Goal: Complete application form: Complete application form

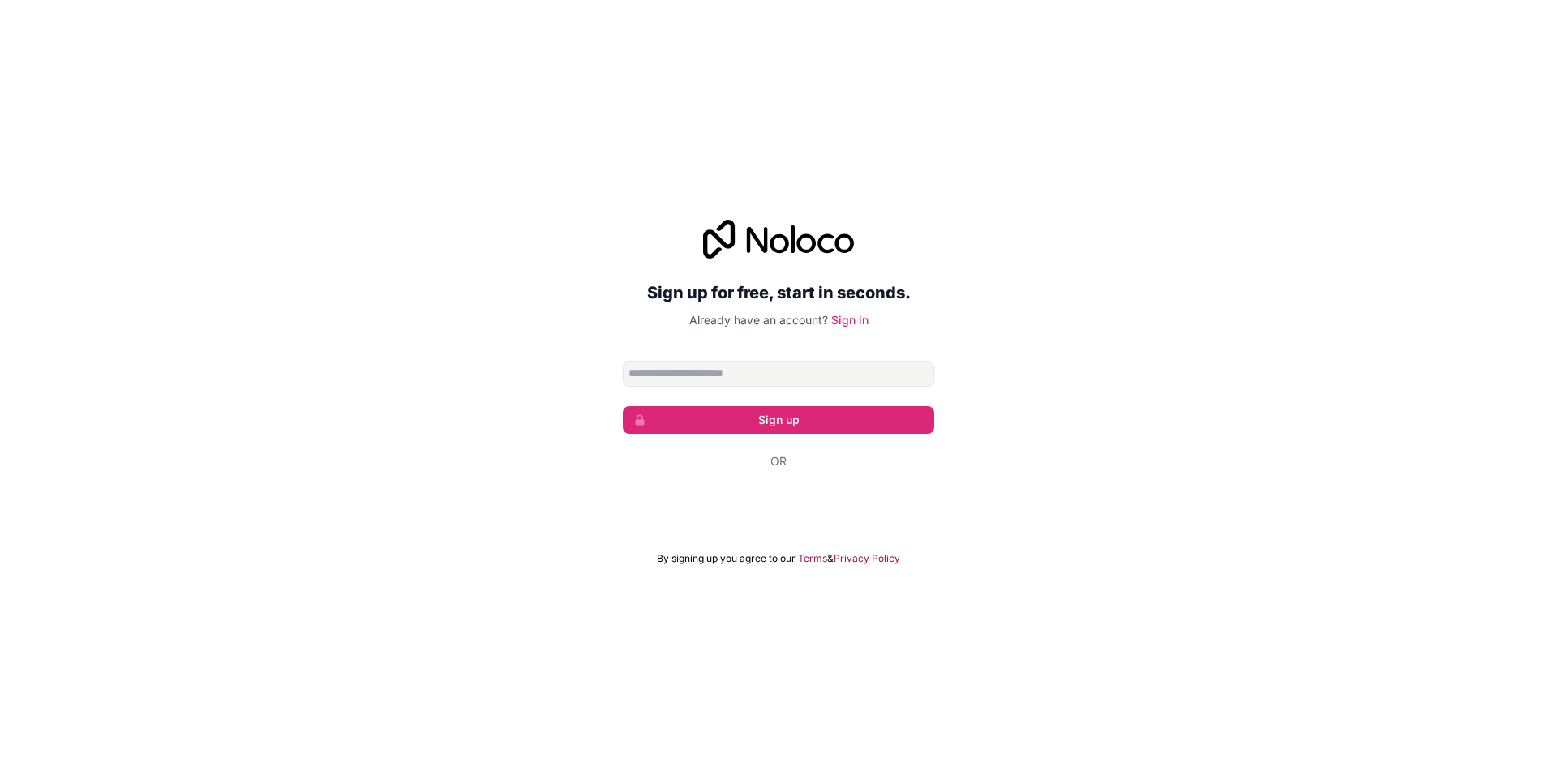
drag, startPoint x: 582, startPoint y: 456, endPoint x: 595, endPoint y: 444, distance: 17.7
click at [582, 456] on div "Sign up for free, start in seconds. Already have an account? Sign in Sign up Or…" at bounding box center [778, 392] width 1557 height 391
click at [775, 515] on div "Sign in with Google. Opens in new tab" at bounding box center [778, 505] width 311 height 35
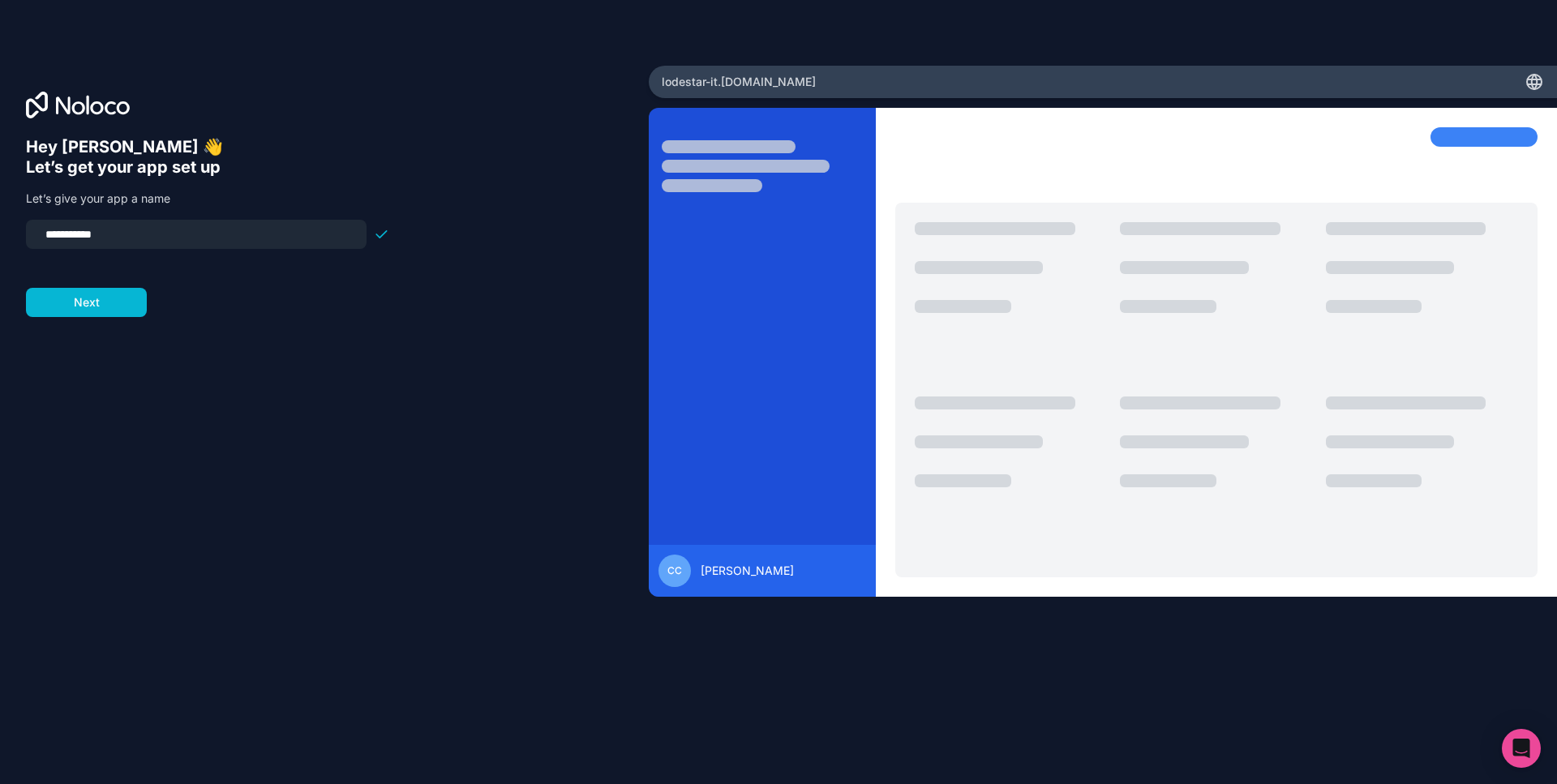
drag, startPoint x: 190, startPoint y: 242, endPoint x: 0, endPoint y: 225, distance: 190.8
click at [35, 223] on input "**********" at bounding box center [196, 234] width 321 height 22
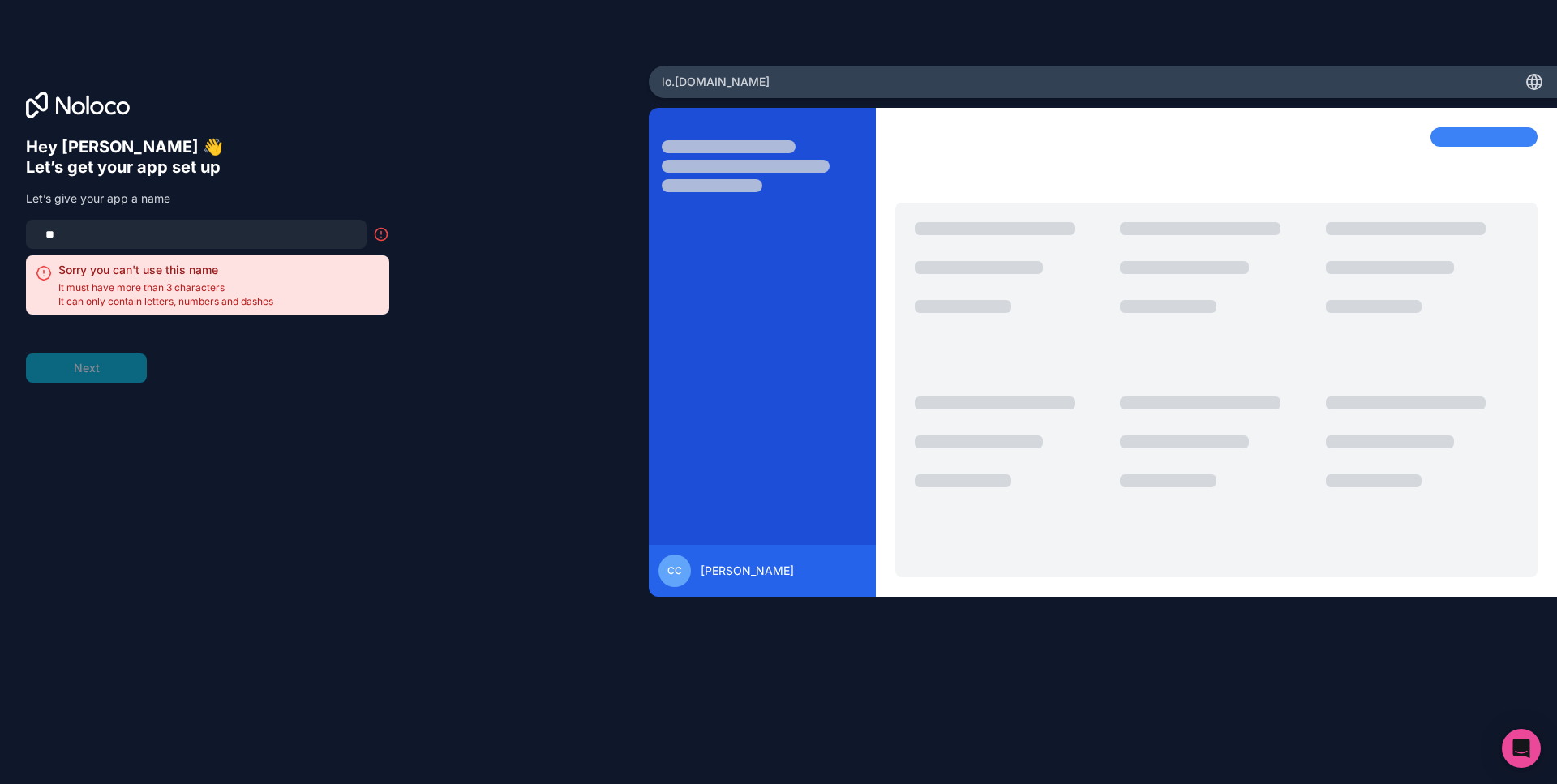
type input "*"
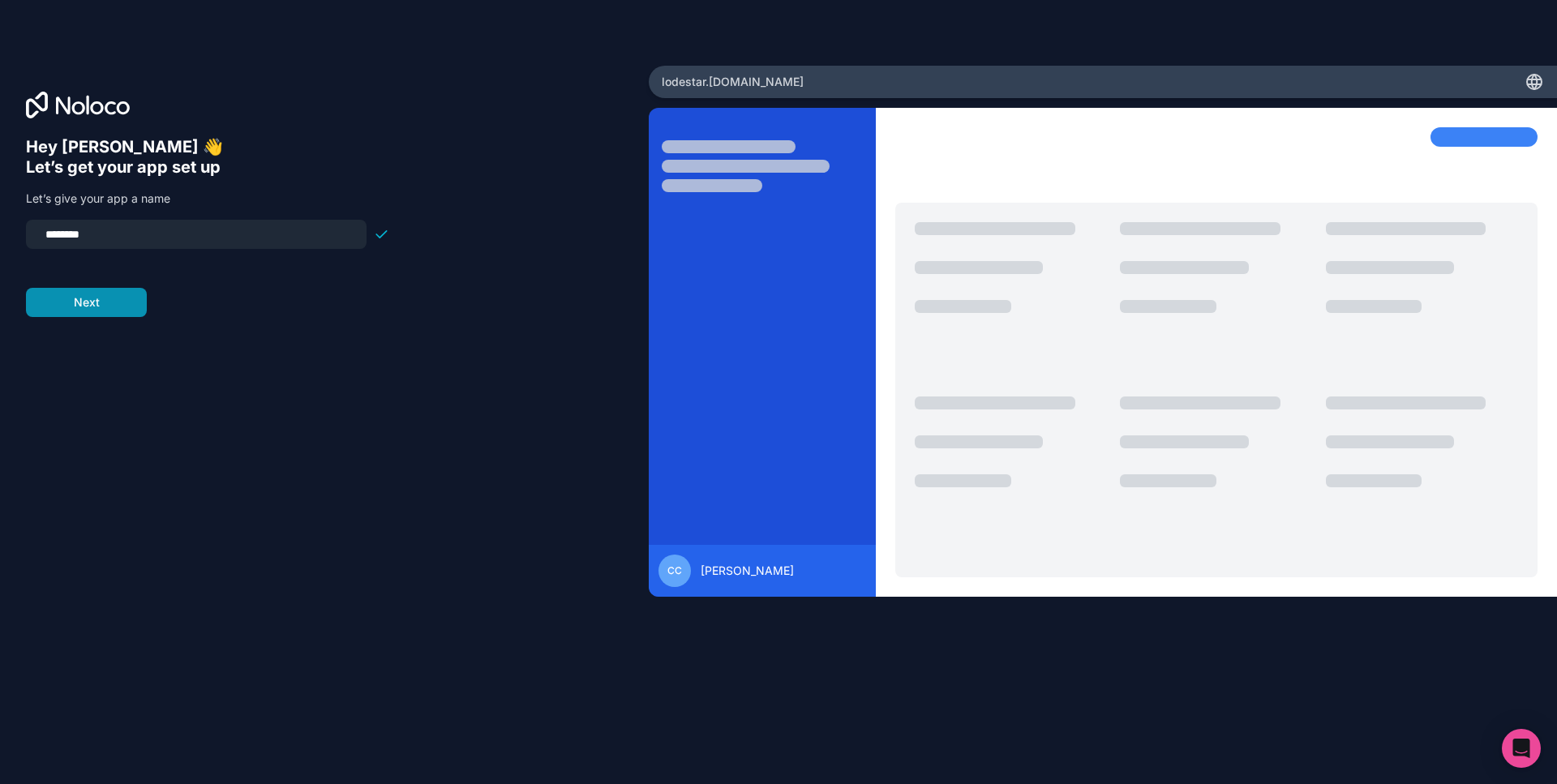
type input "********"
click at [93, 301] on button "Next" at bounding box center [86, 302] width 121 height 29
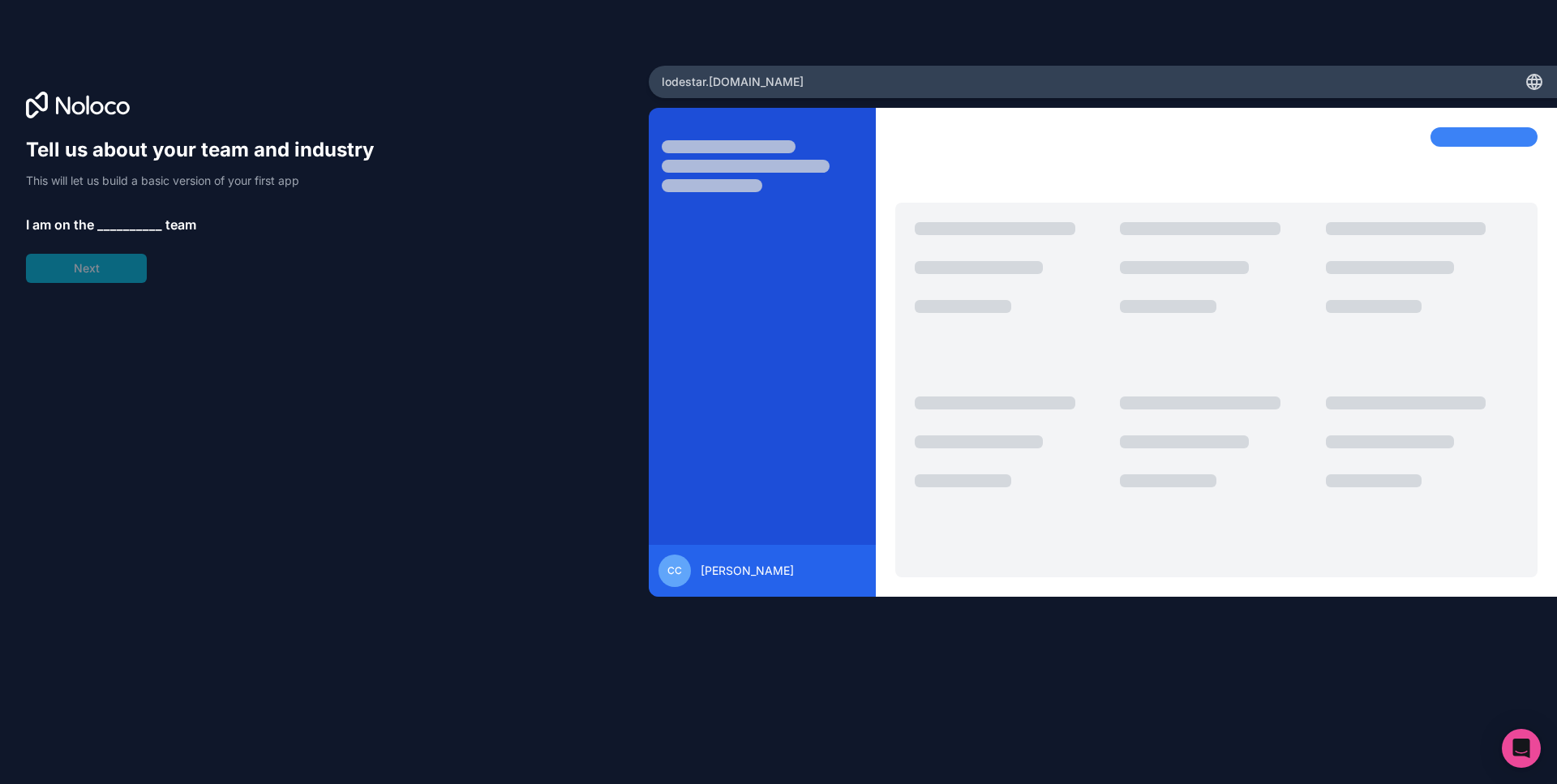
click at [107, 227] on span "__________" at bounding box center [130, 224] width 65 height 20
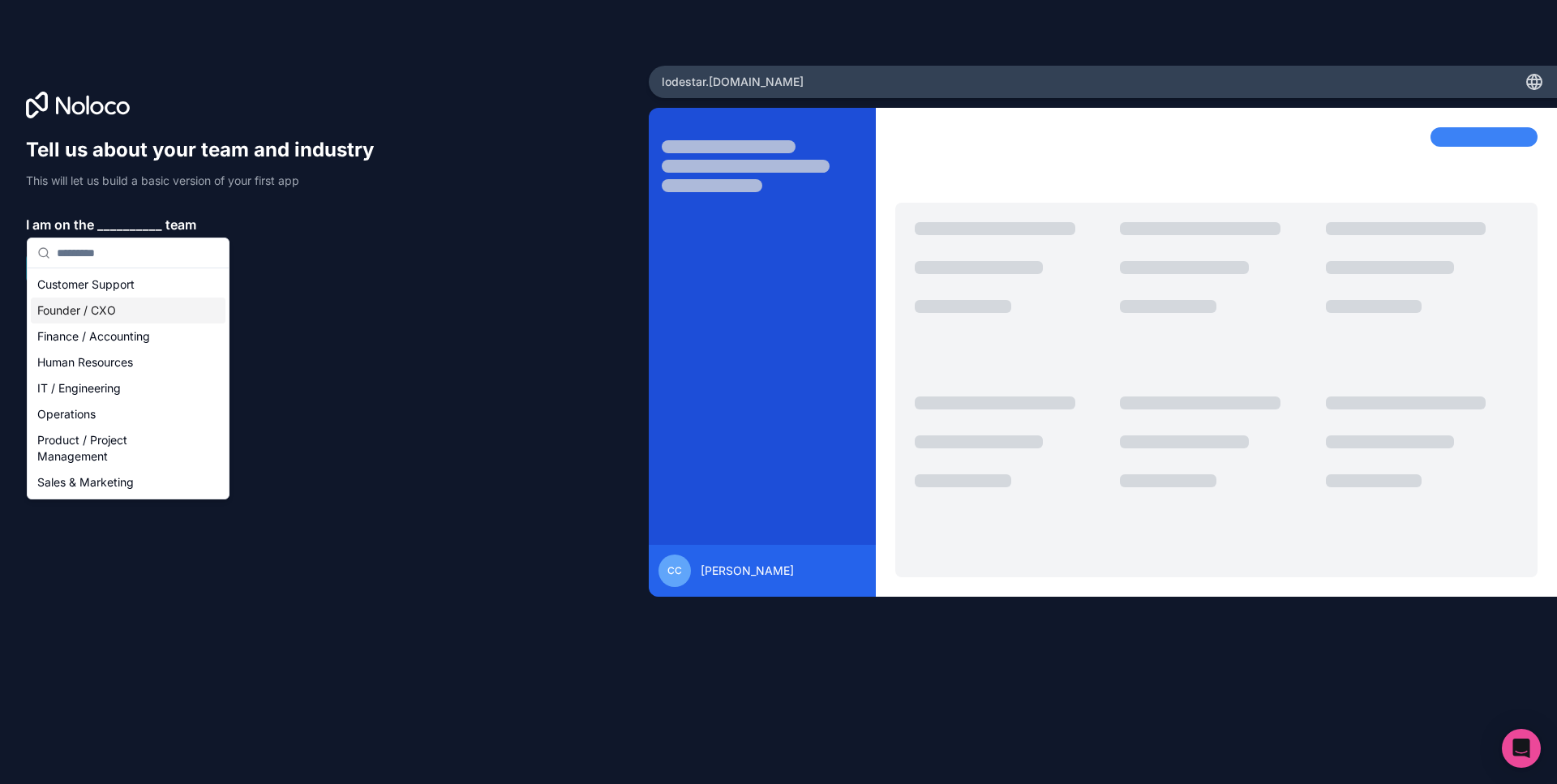
click at [113, 309] on div "Founder / CXO" at bounding box center [127, 310] width 194 height 26
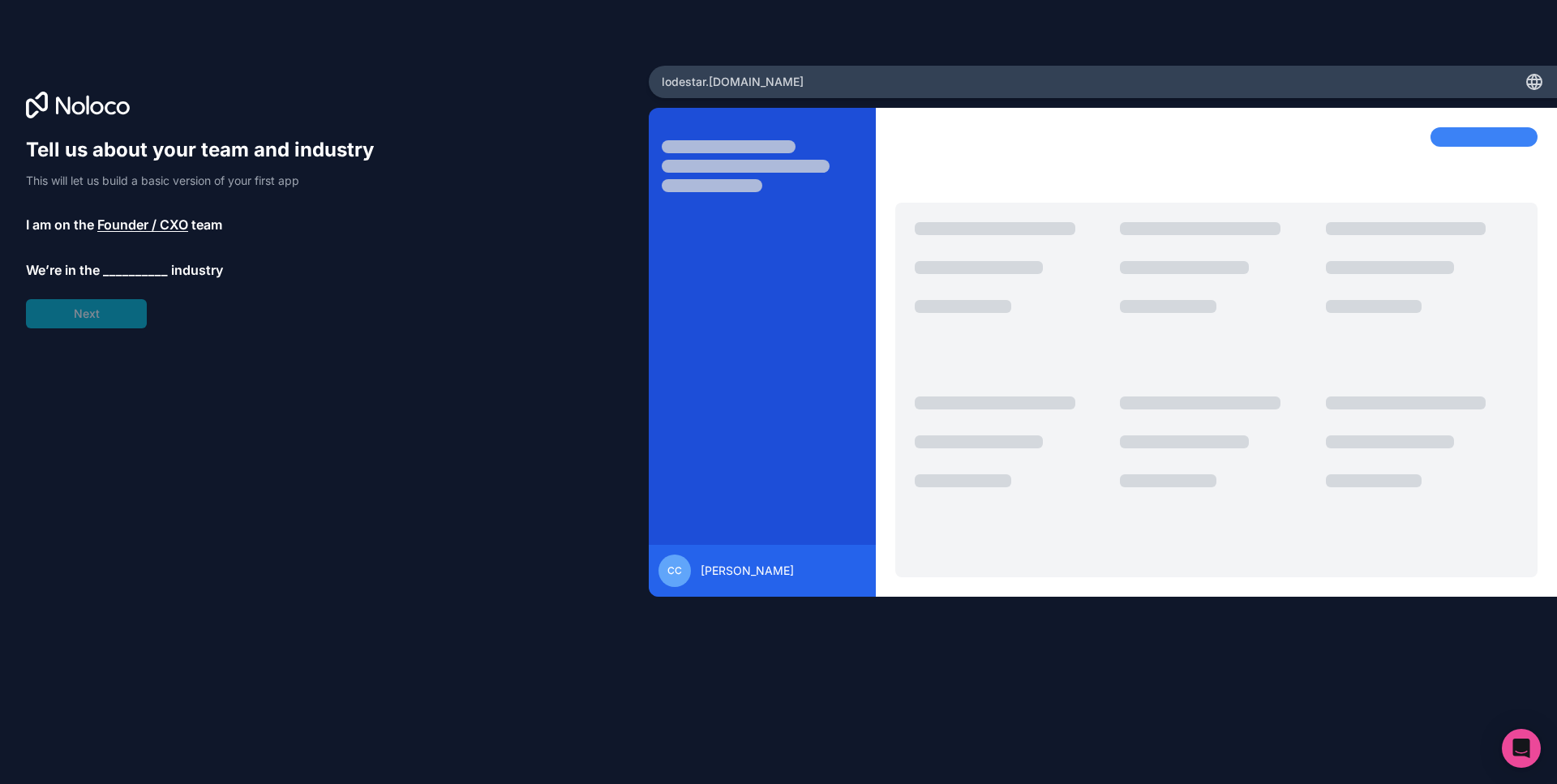
click at [111, 266] on span "__________" at bounding box center [136, 269] width 65 height 20
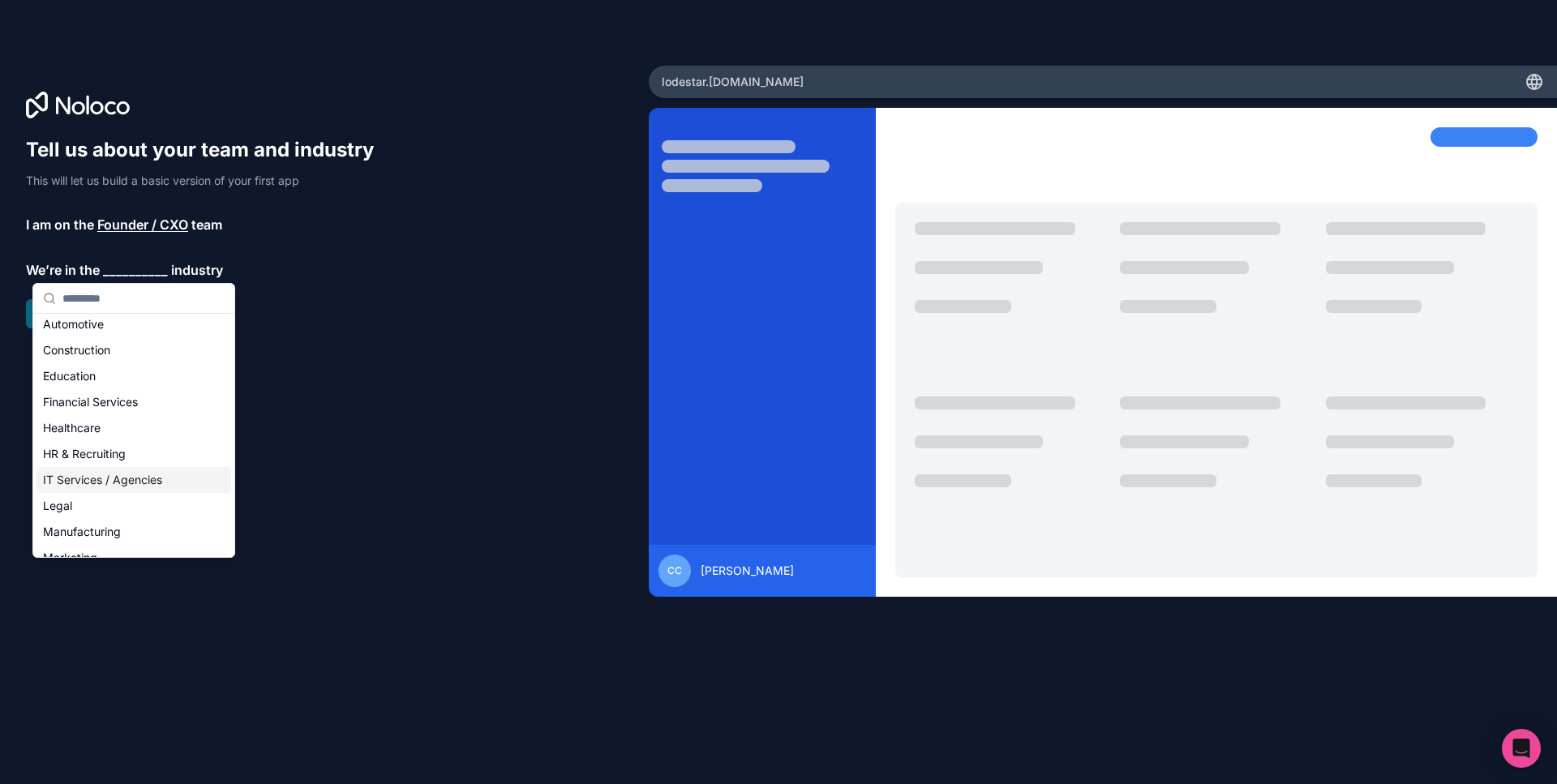
drag, startPoint x: 99, startPoint y: 480, endPoint x: 118, endPoint y: 283, distance: 197.9
click at [99, 480] on div "IT Services / Agencies" at bounding box center [133, 480] width 194 height 26
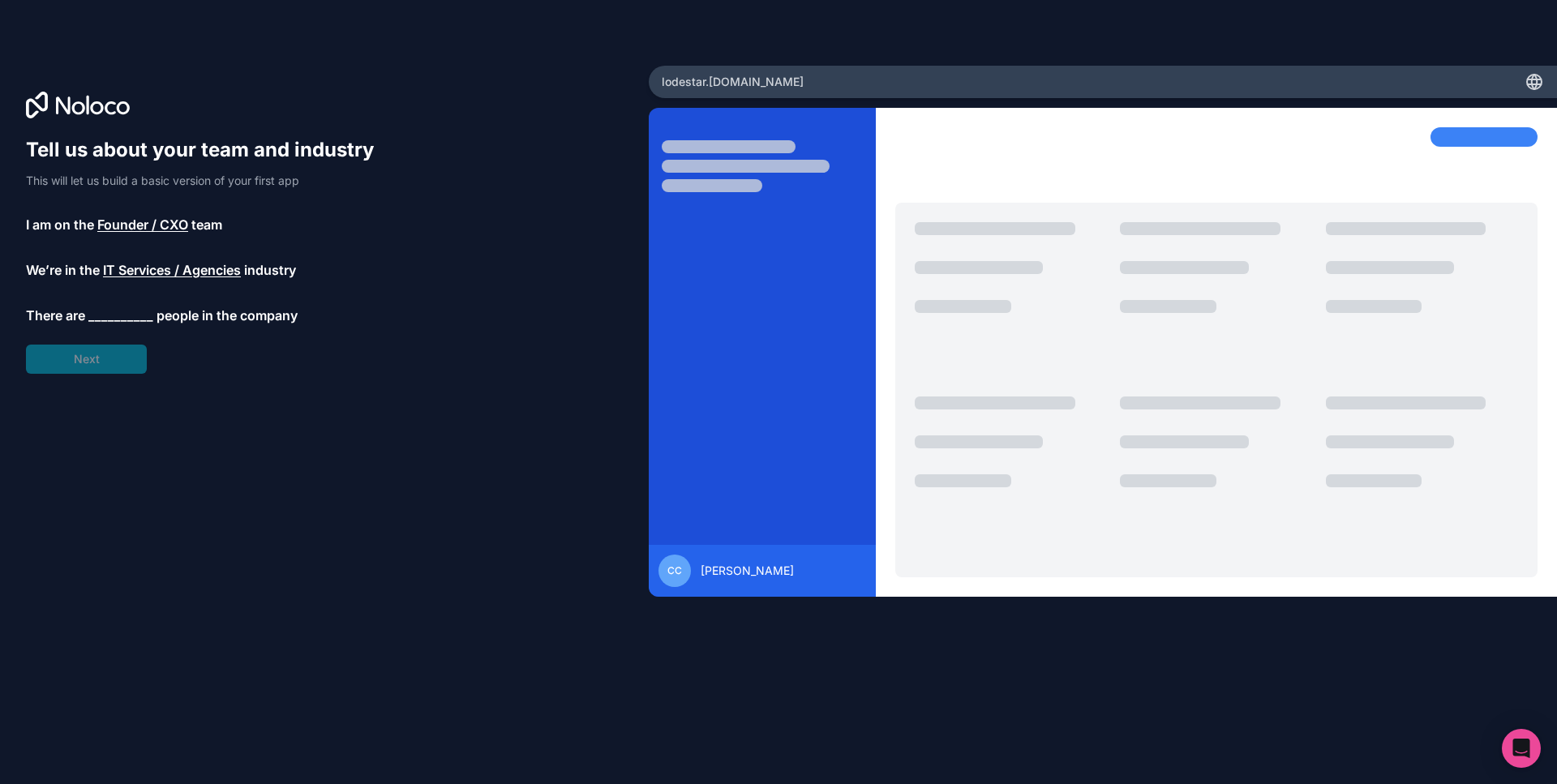
click at [129, 299] on div "Tell us about your team and industry This will let us build a basic version of …" at bounding box center [207, 255] width 363 height 237
click at [137, 310] on span "__________" at bounding box center [121, 315] width 65 height 20
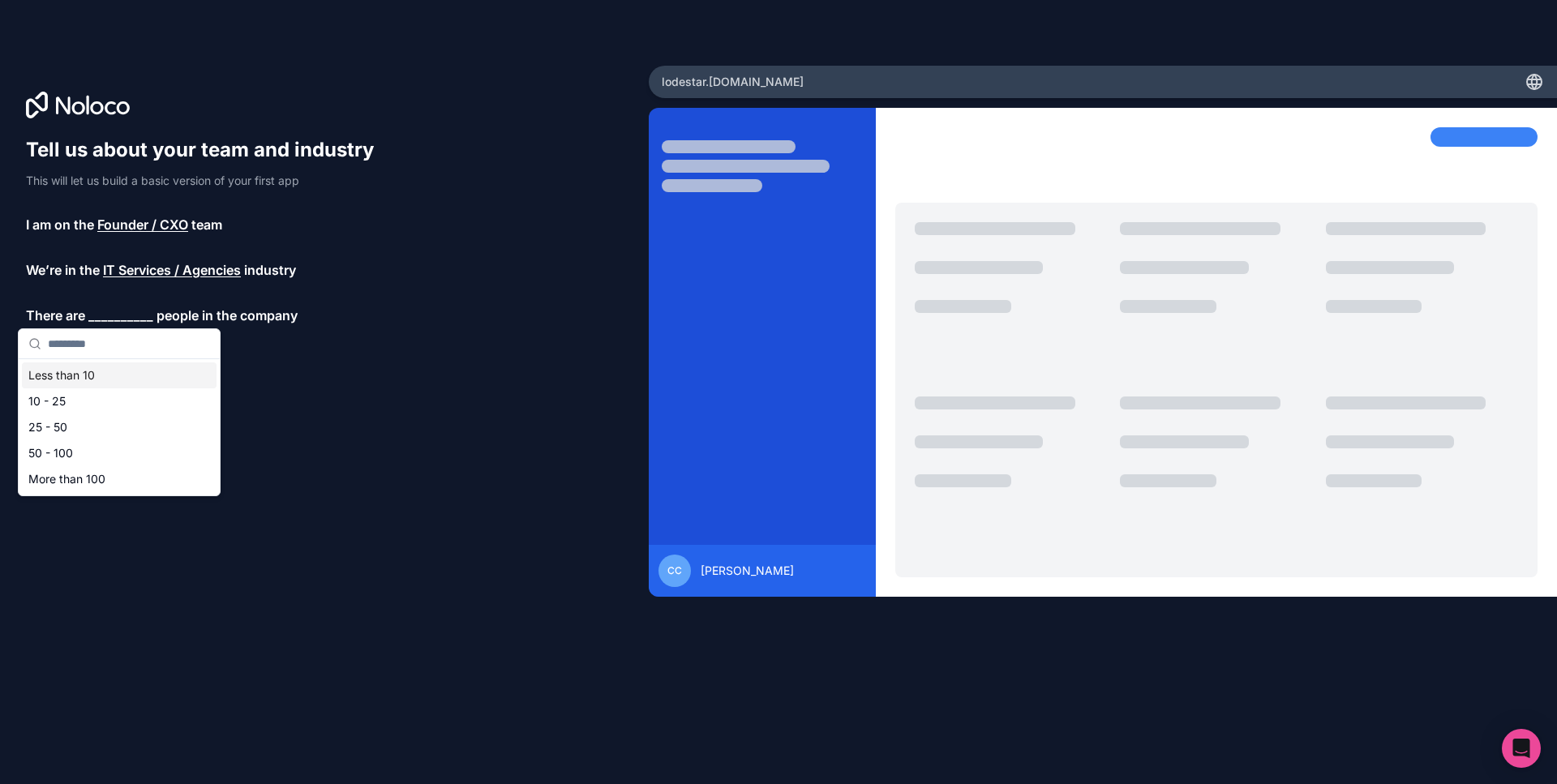
click at [117, 372] on div "Less than 10" at bounding box center [119, 375] width 194 height 26
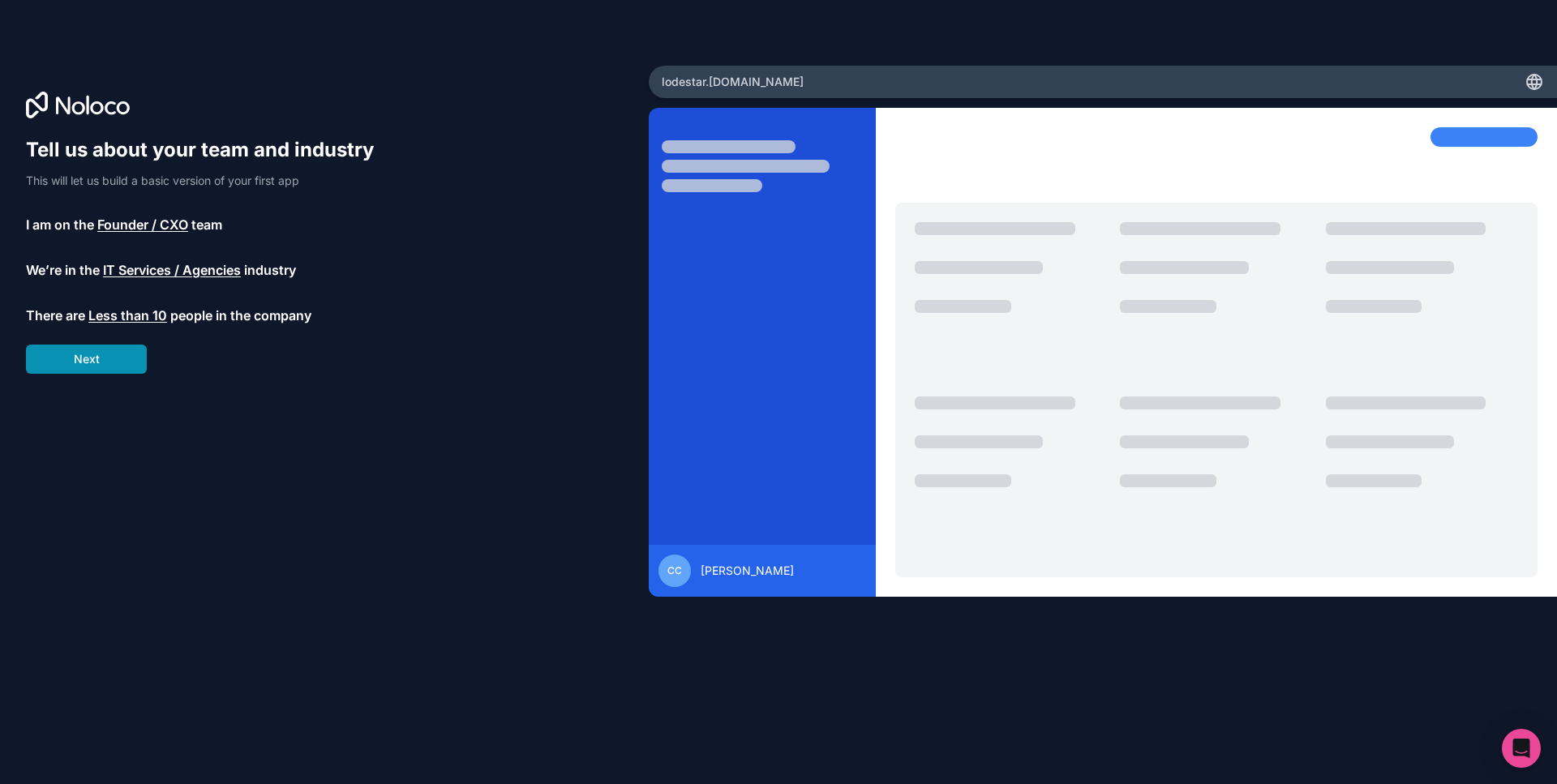
click at [115, 355] on button "Next" at bounding box center [86, 359] width 121 height 29
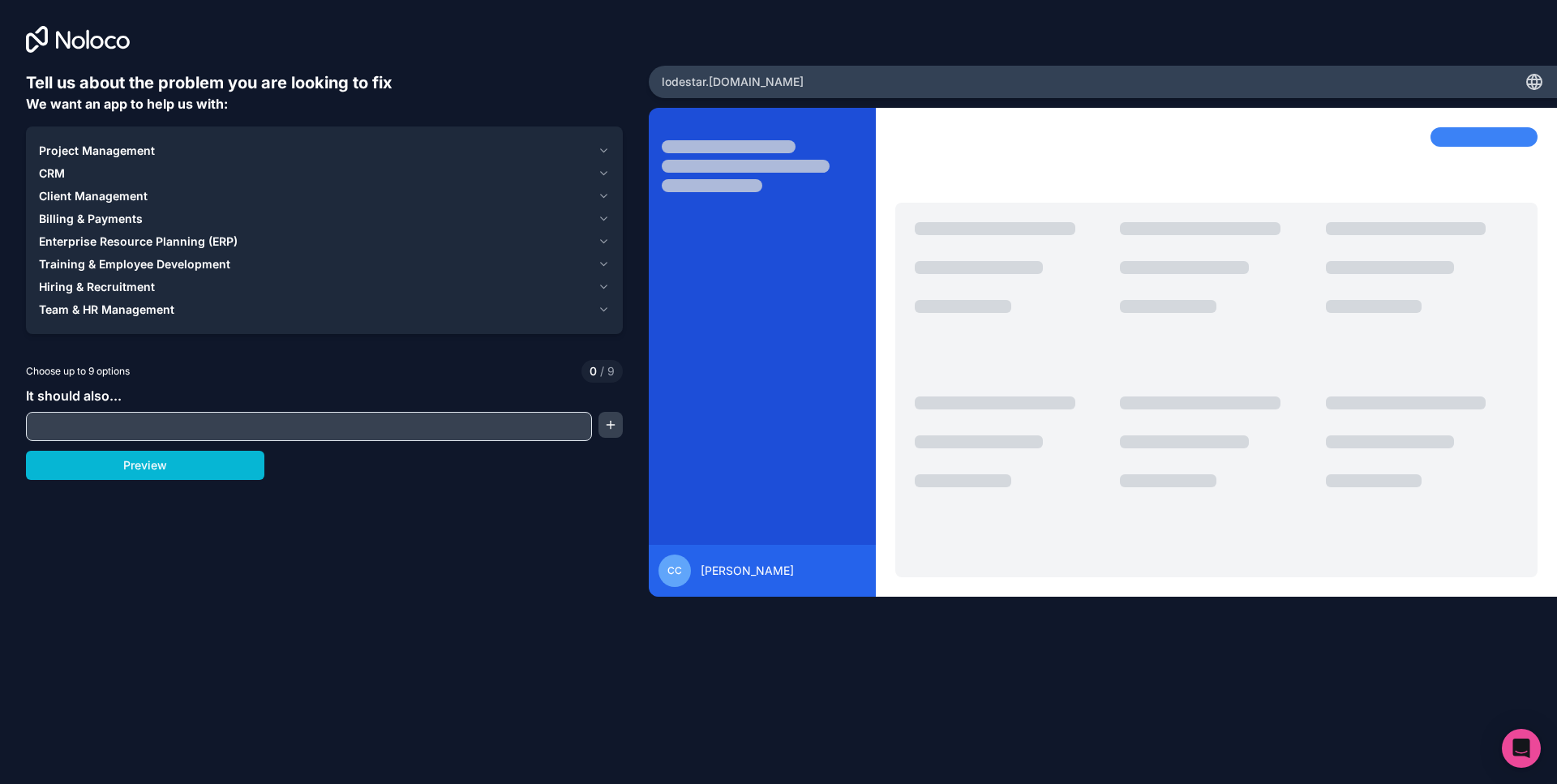
click at [203, 435] on input "text" at bounding box center [308, 426] width 557 height 22
click at [150, 158] on button "Project Management" at bounding box center [324, 150] width 570 height 22
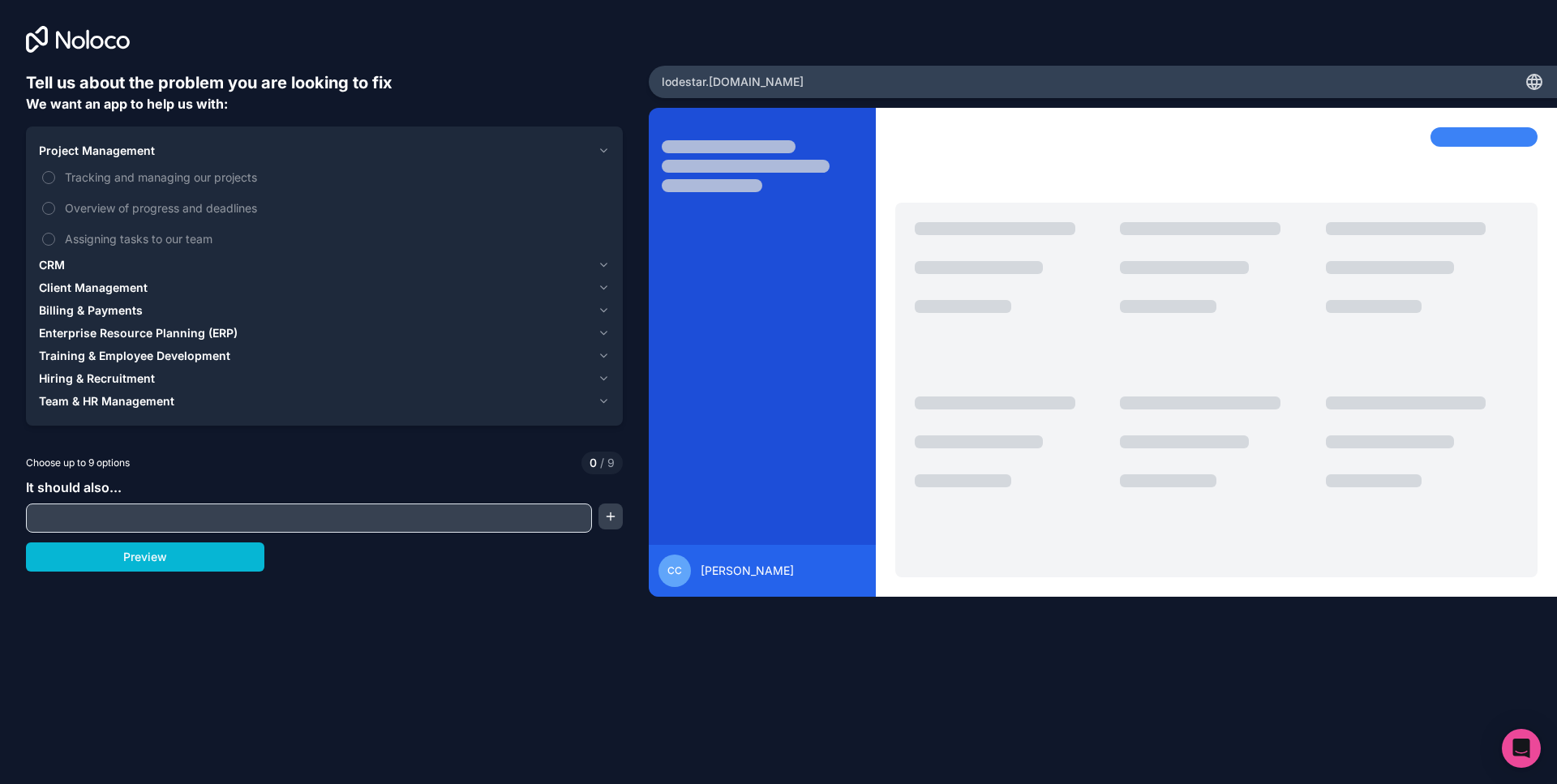
click at [112, 158] on span "Project Management" at bounding box center [97, 150] width 116 height 16
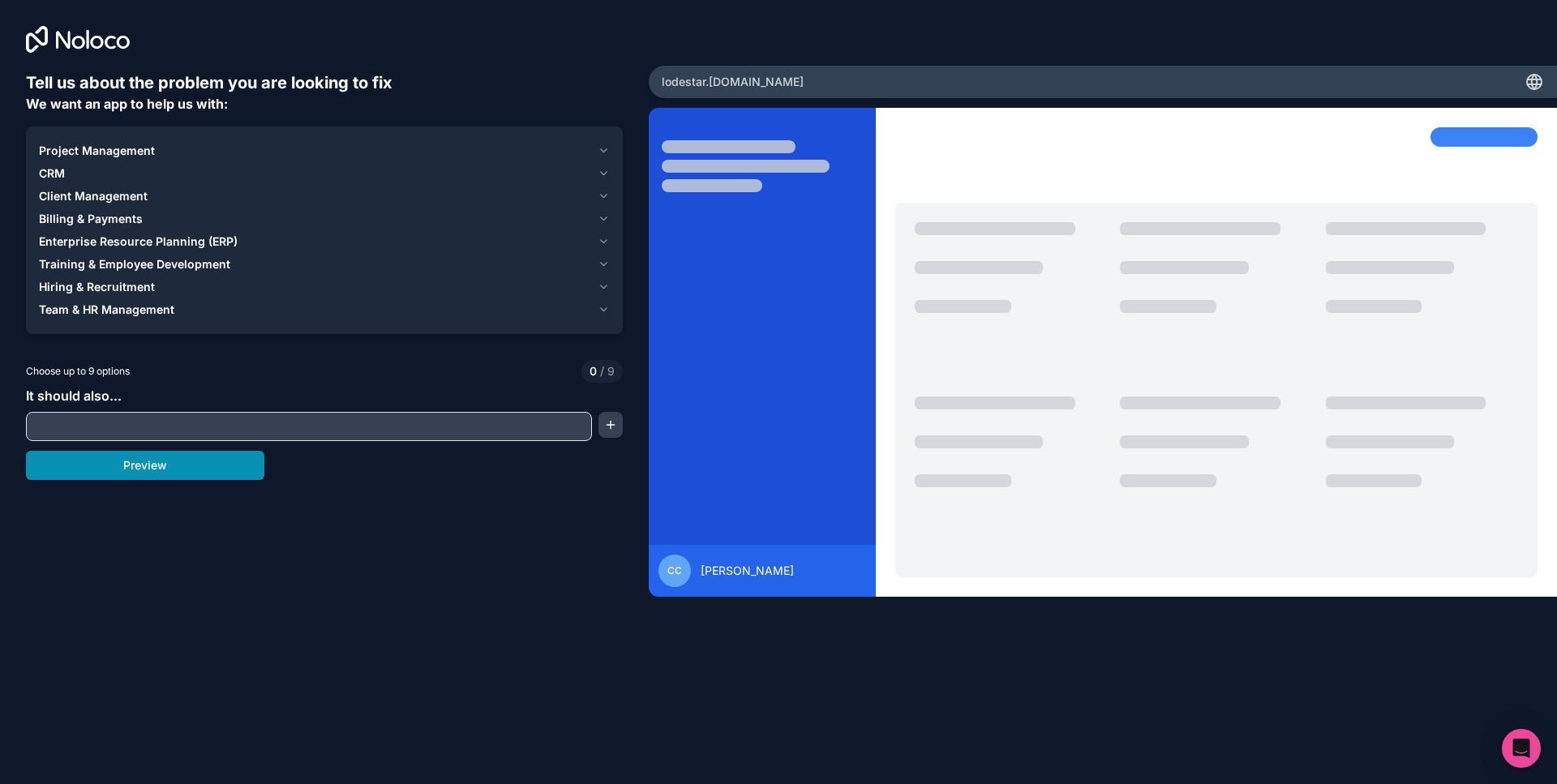
click at [215, 471] on button "Preview" at bounding box center [145, 464] width 239 height 29
click at [139, 317] on span "Team & HR Management" at bounding box center [107, 309] width 136 height 16
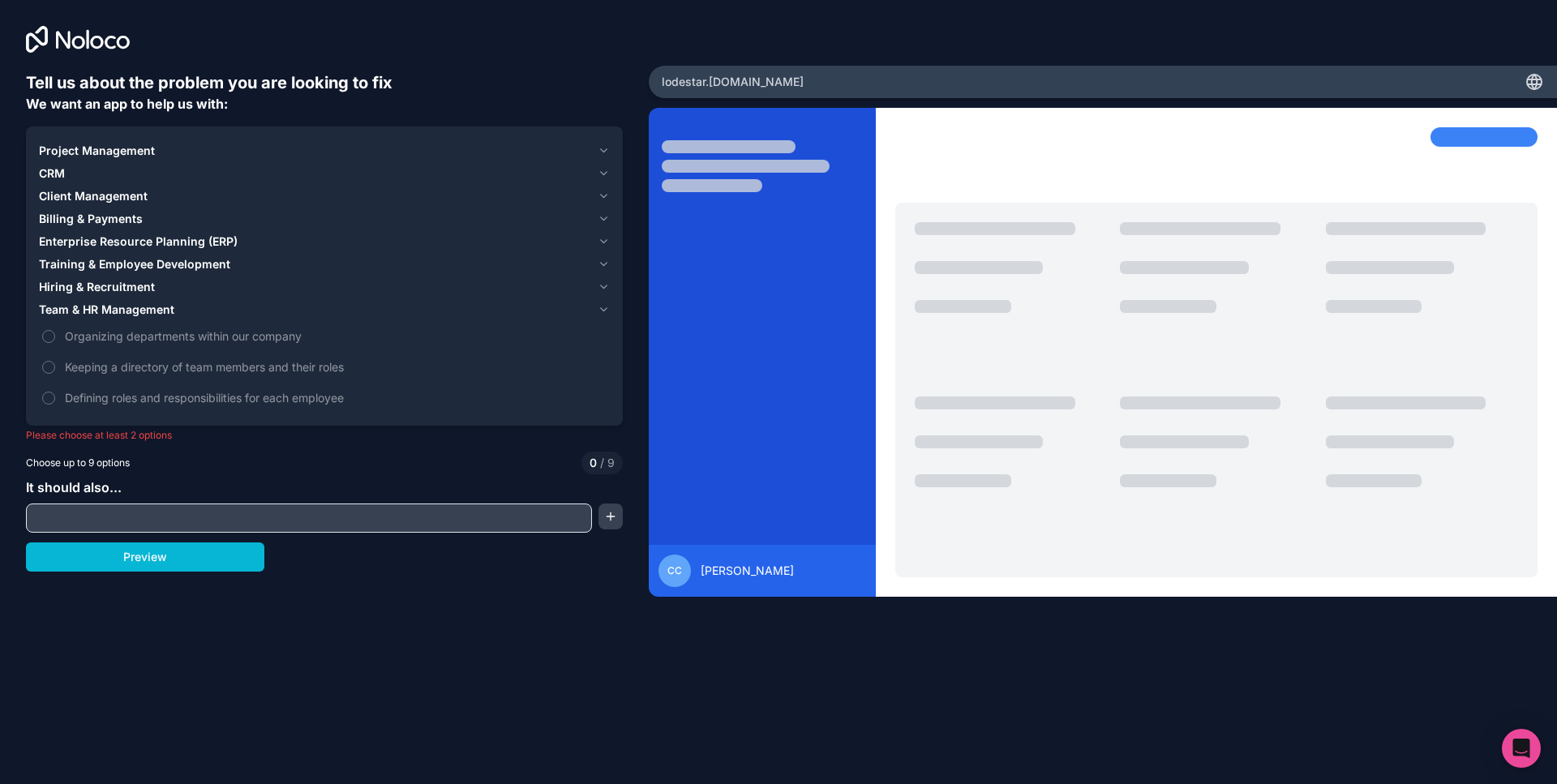
click at [130, 242] on span "Enterprise Resource Planning (ERP)" at bounding box center [138, 241] width 199 height 16
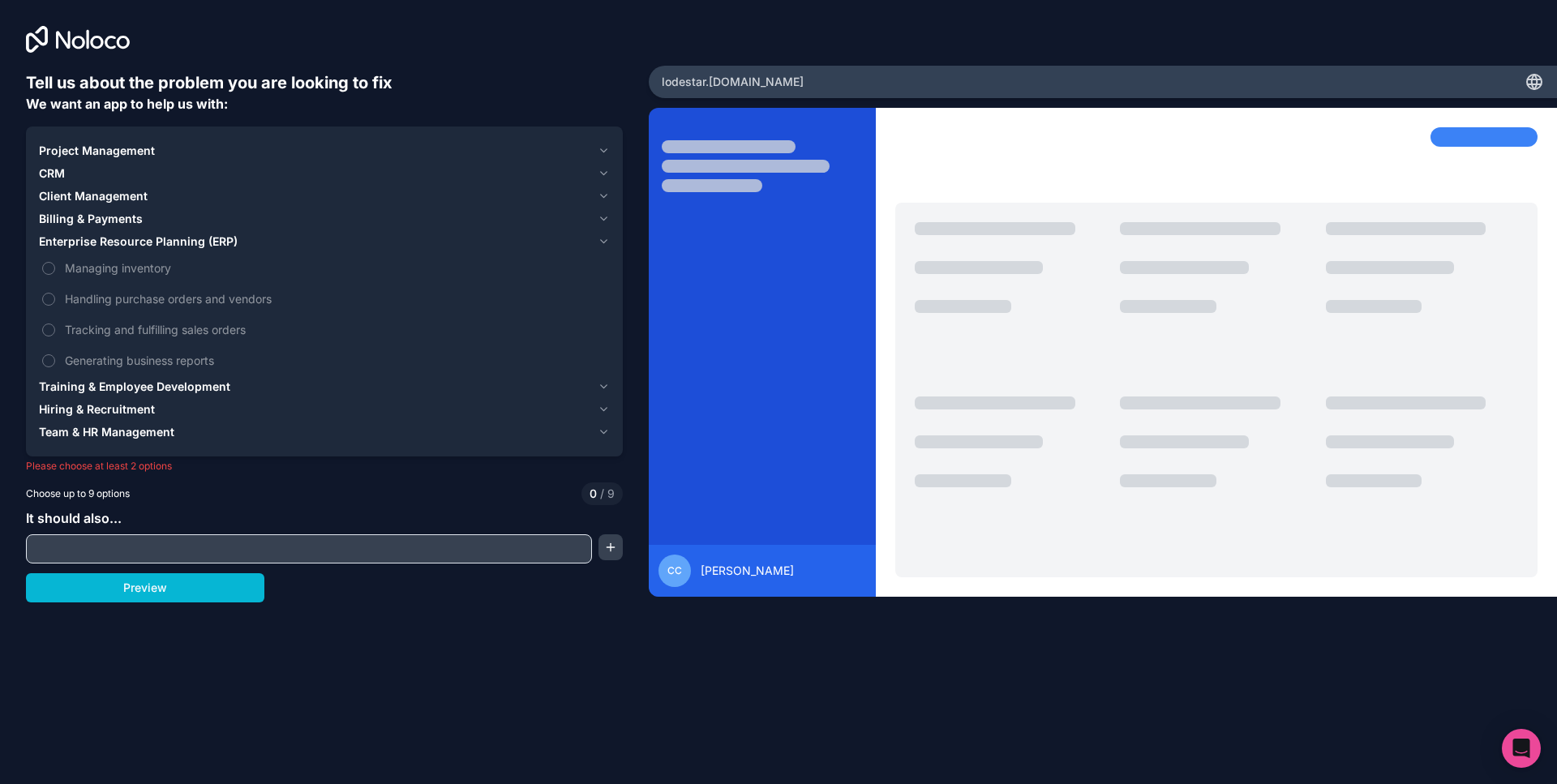
click at [124, 236] on span "Enterprise Resource Planning (ERP)" at bounding box center [138, 241] width 199 height 16
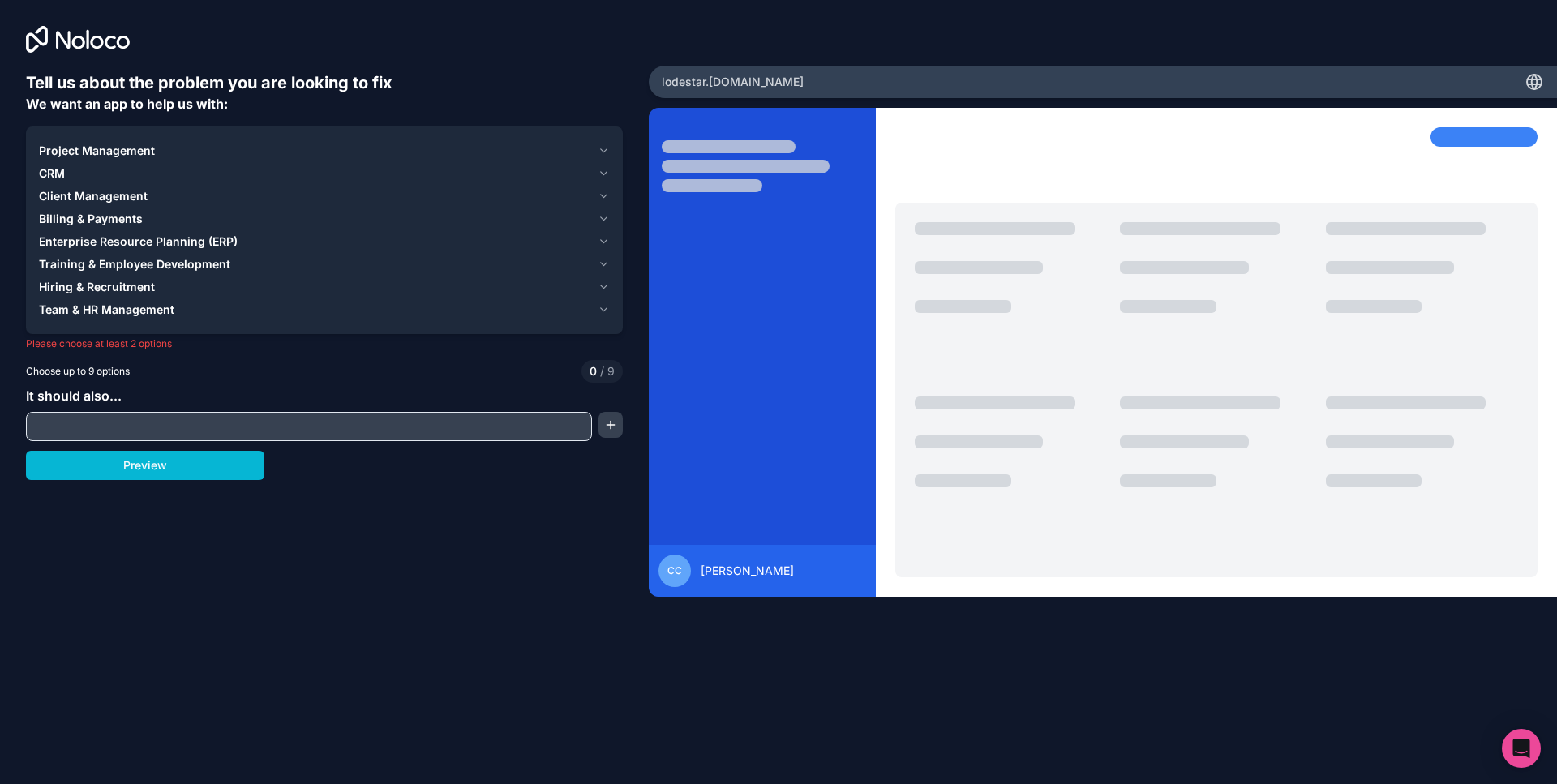
click at [125, 216] on span "Billing & Payments" at bounding box center [91, 218] width 104 height 16
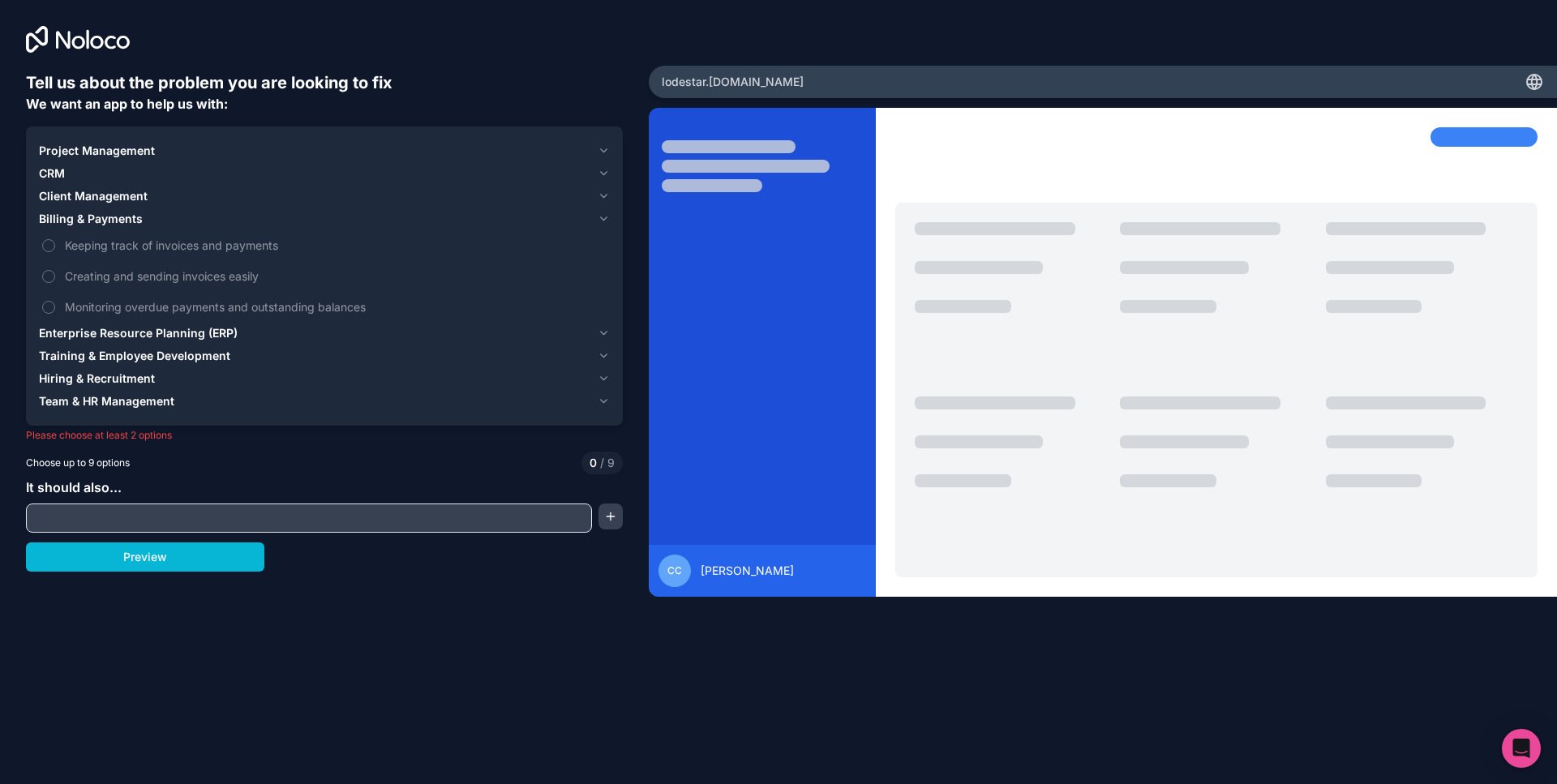
click at [113, 194] on span "Client Management" at bounding box center [93, 195] width 109 height 16
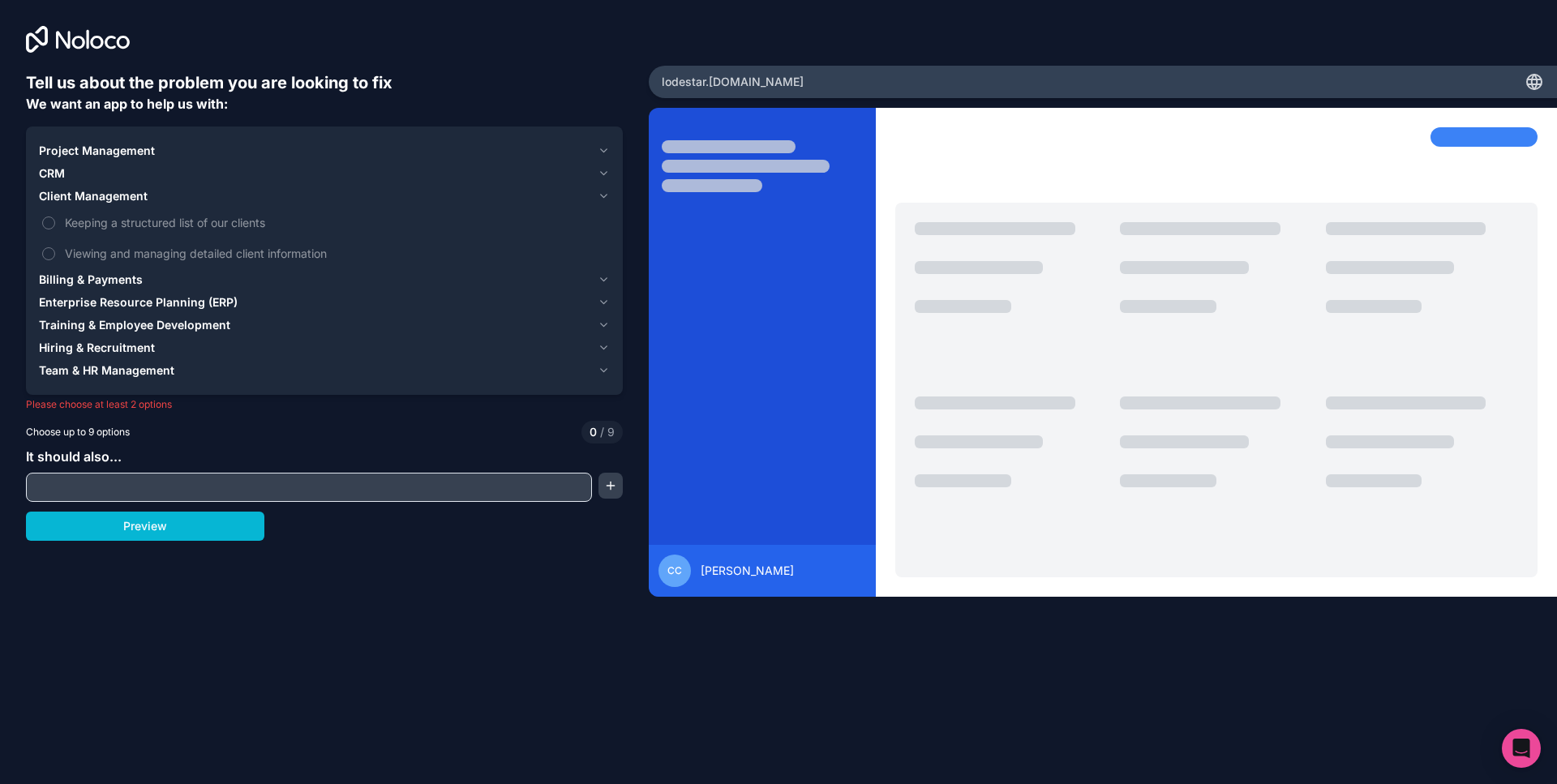
drag, startPoint x: 44, startPoint y: 181, endPoint x: 55, endPoint y: 174, distance: 13.0
click at [44, 181] on button "CRM" at bounding box center [324, 174] width 570 height 22
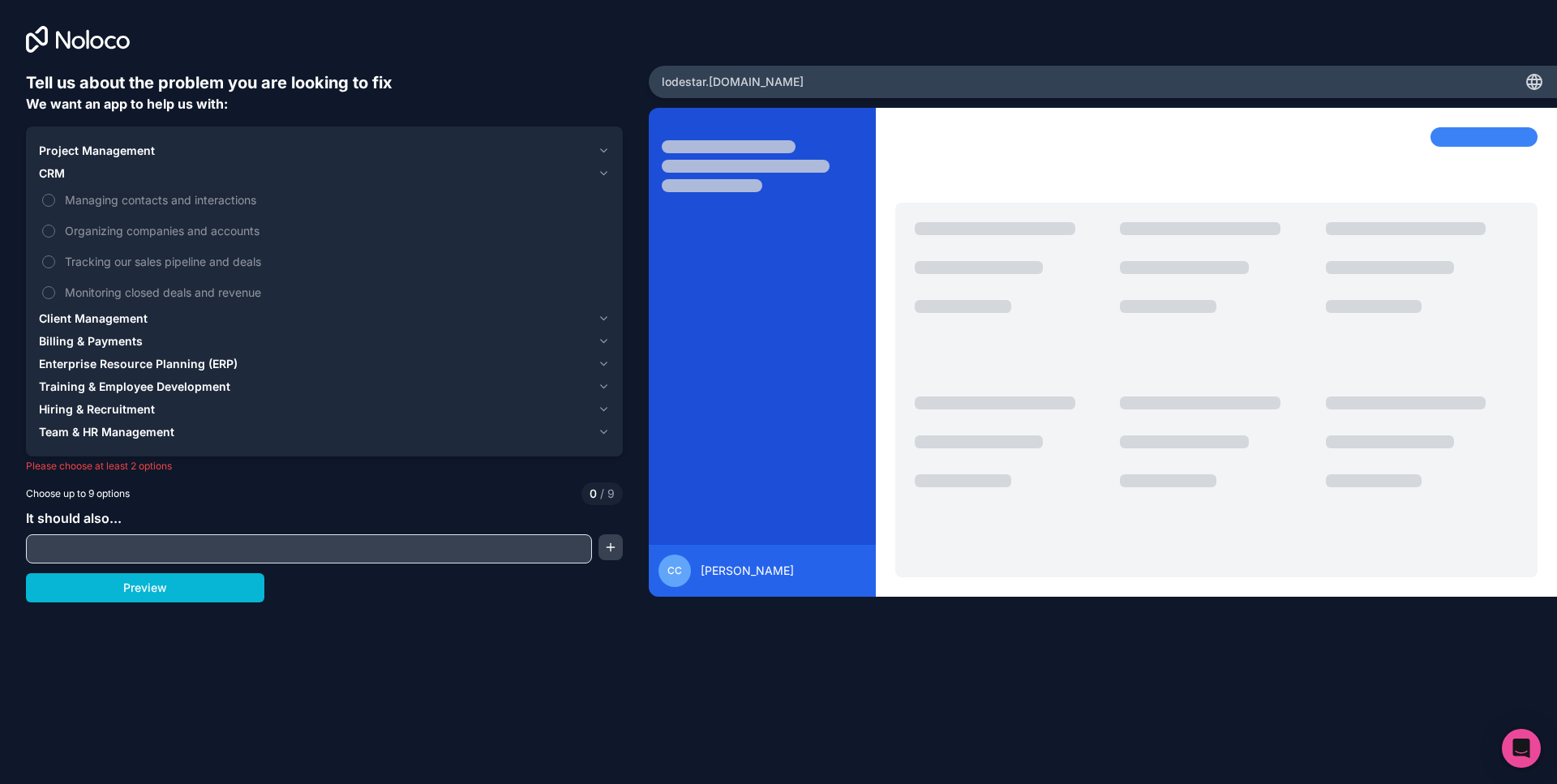
click at [104, 156] on span "Project Management" at bounding box center [97, 150] width 116 height 16
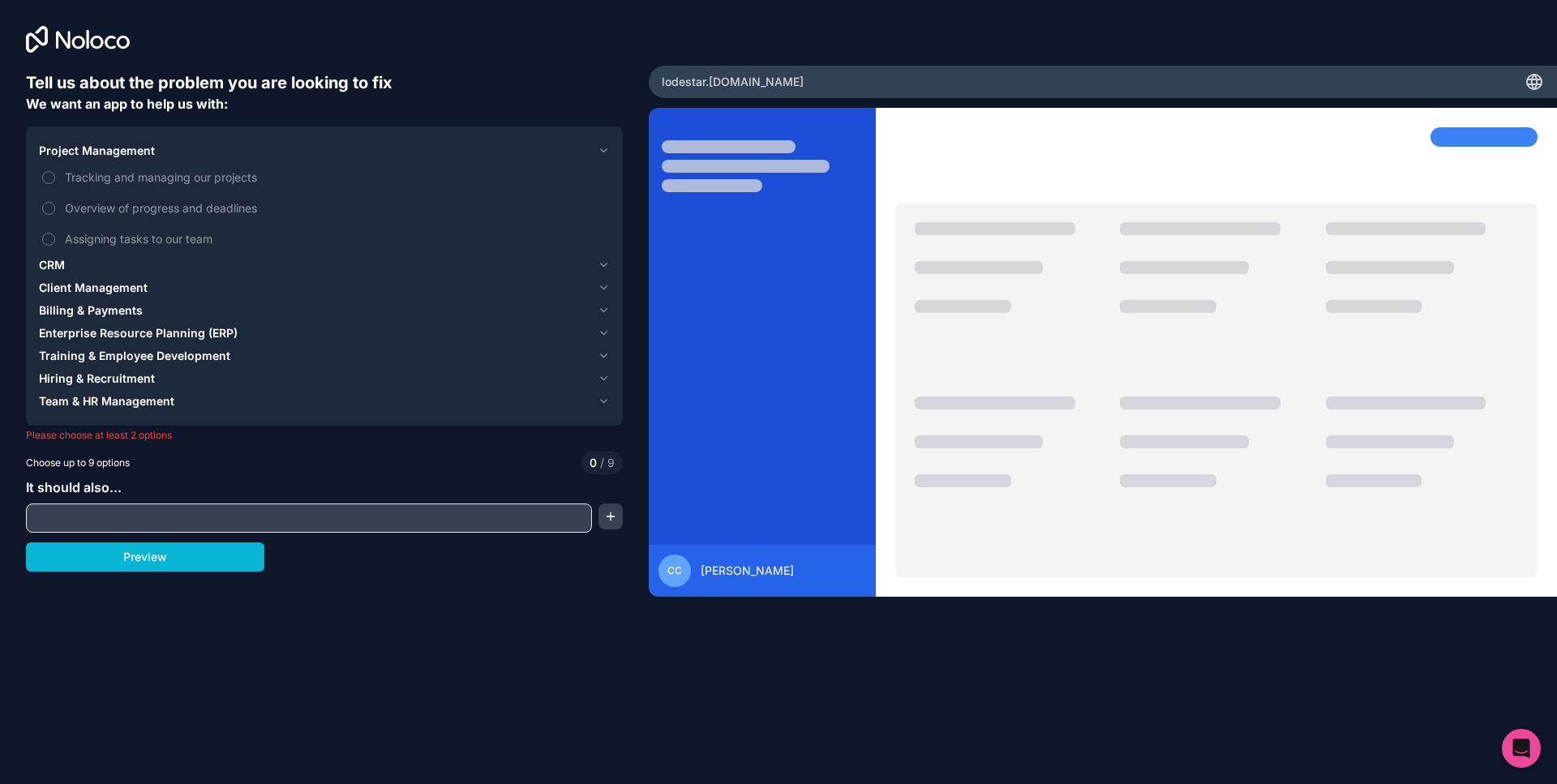
click at [104, 158] on button "Project Management" at bounding box center [324, 150] width 570 height 22
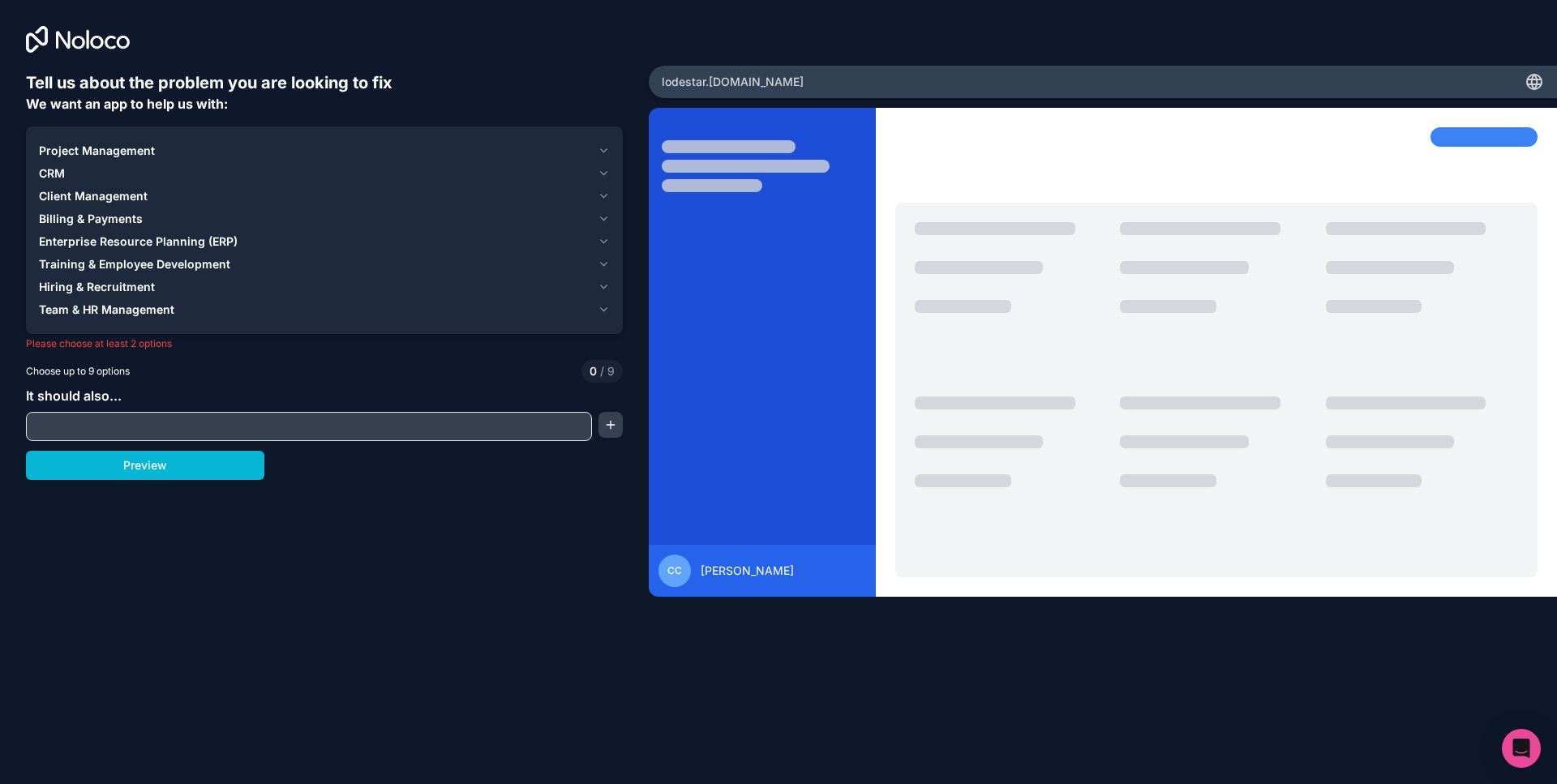
click at [106, 196] on span "Client Management" at bounding box center [93, 195] width 109 height 16
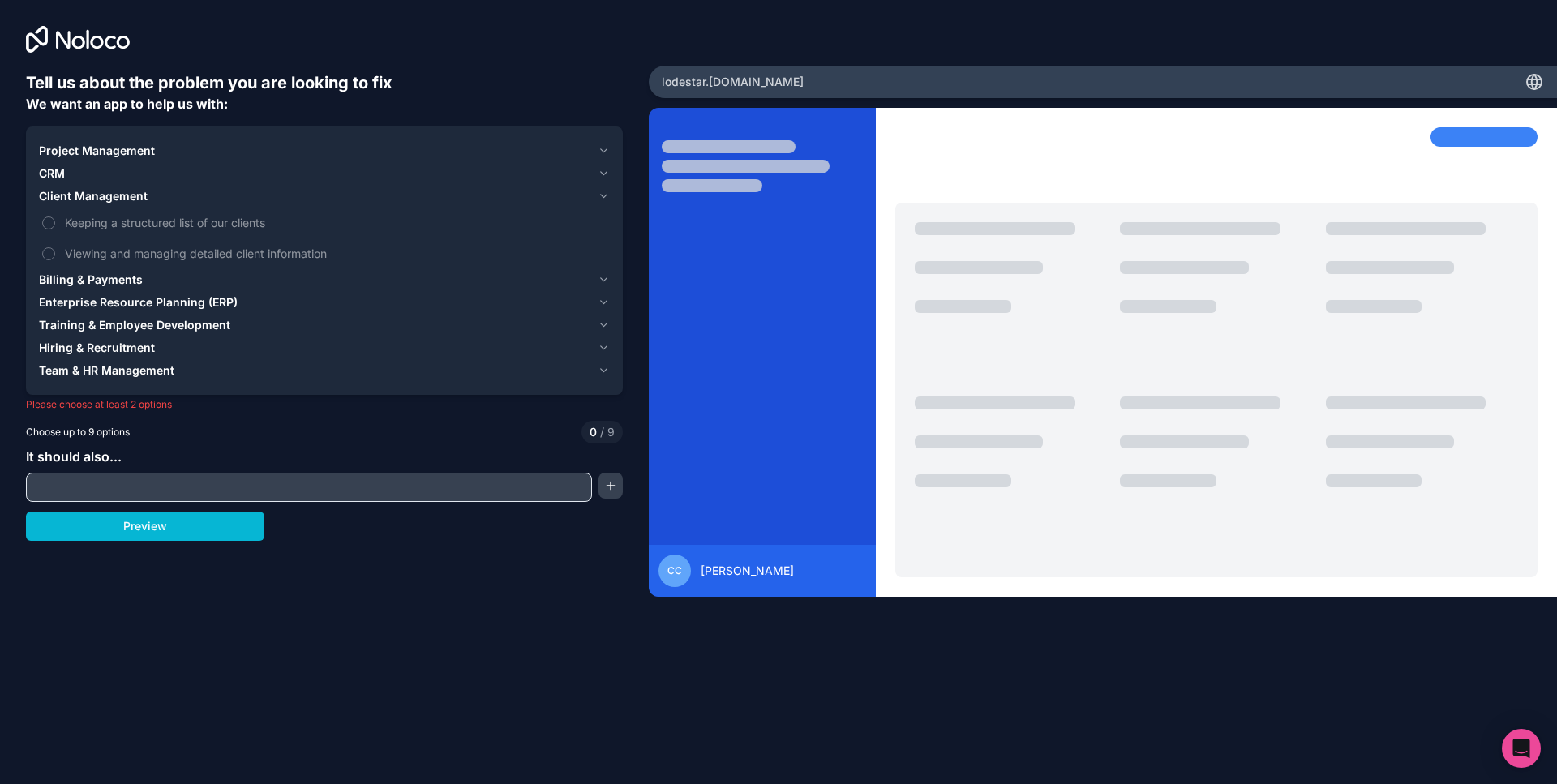
click at [58, 171] on span "CRM" at bounding box center [52, 173] width 26 height 16
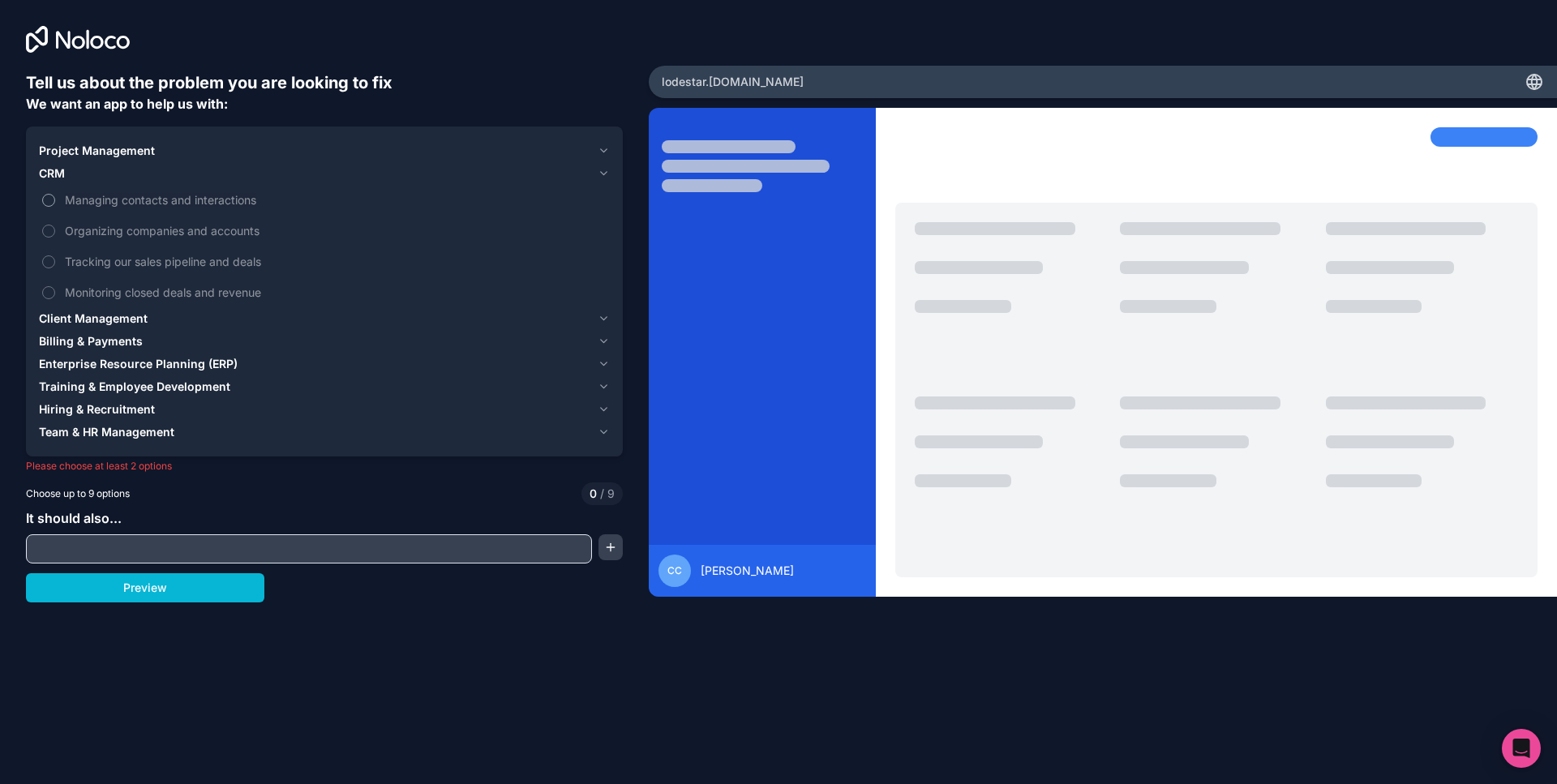
click at [127, 207] on span "Managing contacts and interactions" at bounding box center [335, 200] width 542 height 17
click at [55, 207] on button "Managing contacts and interactions" at bounding box center [48, 201] width 13 height 13
click at [133, 234] on span "Organizing companies and accounts" at bounding box center [335, 230] width 542 height 17
click at [55, 234] on button "Organizing companies and accounts" at bounding box center [48, 231] width 13 height 13
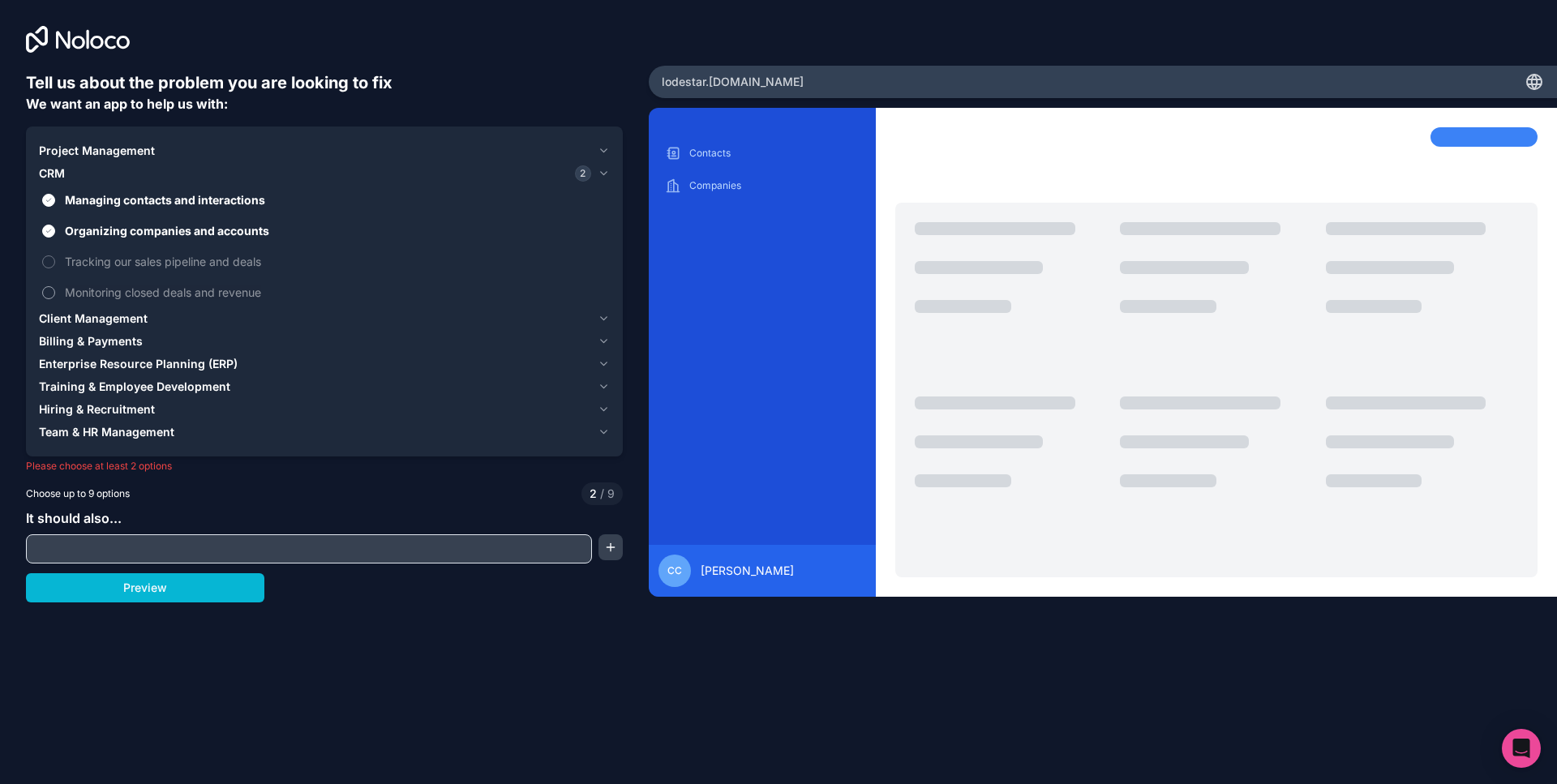
drag, startPoint x: 133, startPoint y: 255, endPoint x: 132, endPoint y: 296, distance: 41.0
click at [133, 255] on span "Tracking our sales pipeline and deals" at bounding box center [335, 261] width 542 height 17
click at [55, 255] on button "Tracking our sales pipeline and deals" at bounding box center [48, 262] width 13 height 13
click at [132, 296] on span "Monitoring closed deals and revenue" at bounding box center [335, 292] width 542 height 17
click at [55, 296] on button "Monitoring closed deals and revenue" at bounding box center [48, 293] width 13 height 13
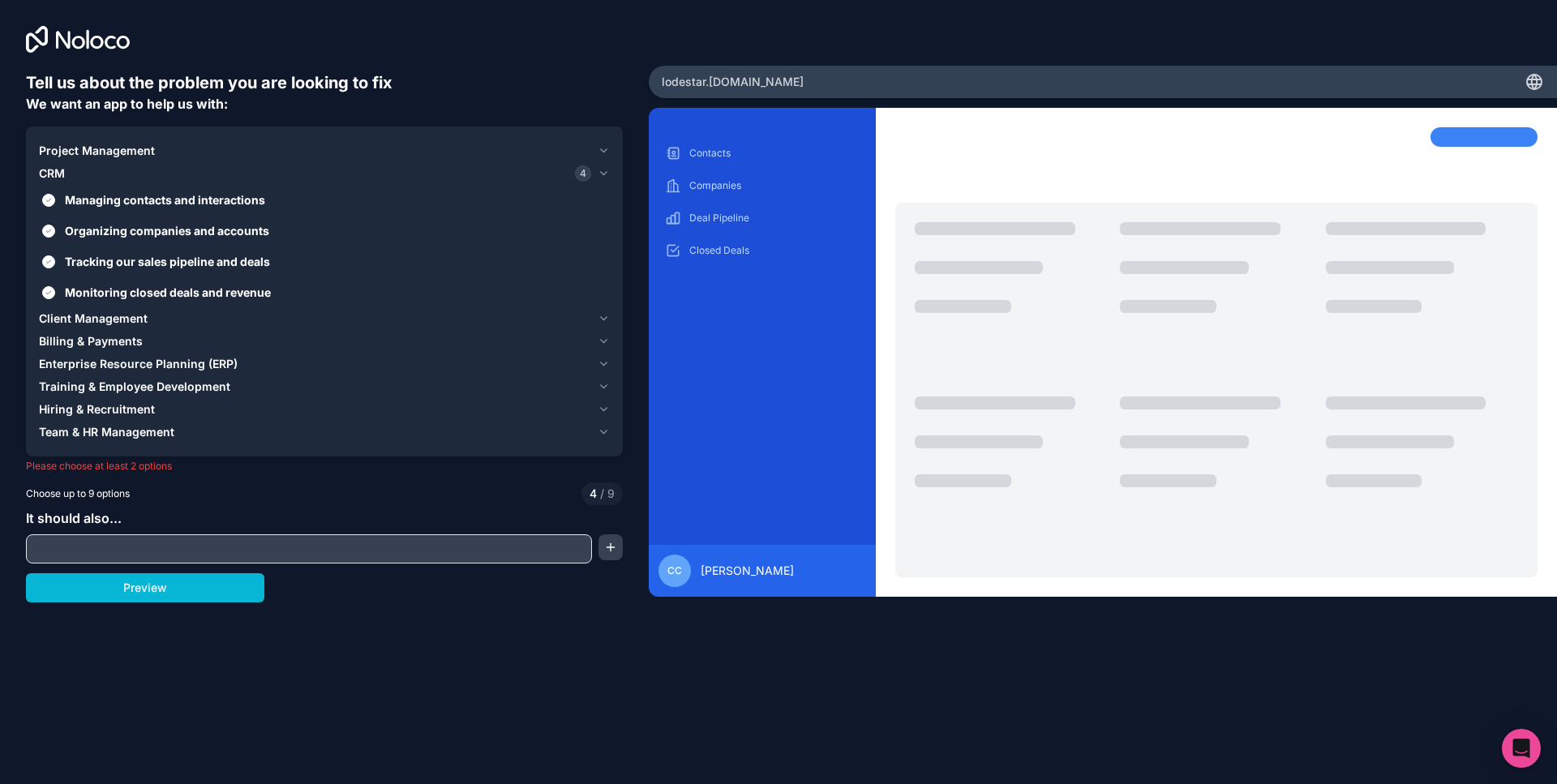
click at [114, 323] on span "Client Management" at bounding box center [93, 318] width 109 height 16
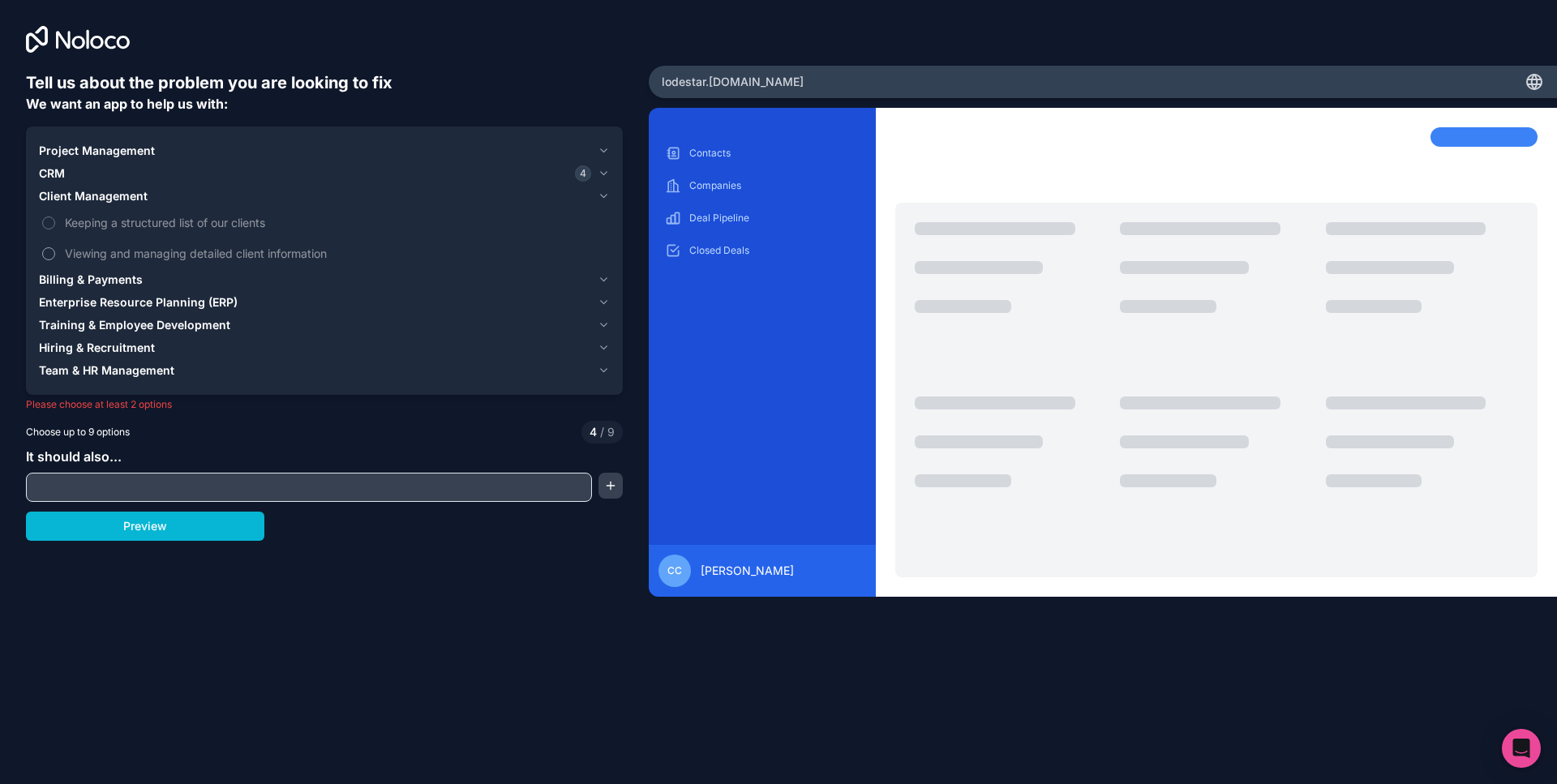
drag, startPoint x: 84, startPoint y: 221, endPoint x: 101, endPoint y: 255, distance: 38.0
click at [84, 222] on span "Keeping a structured list of our clients" at bounding box center [335, 222] width 542 height 17
click at [55, 222] on button "Keeping a structured list of our clients" at bounding box center [48, 223] width 13 height 13
click at [108, 265] on label "Viewing and managing detailed client information" at bounding box center [324, 254] width 570 height 30
click at [55, 260] on button "Viewing and managing detailed client information" at bounding box center [48, 254] width 13 height 13
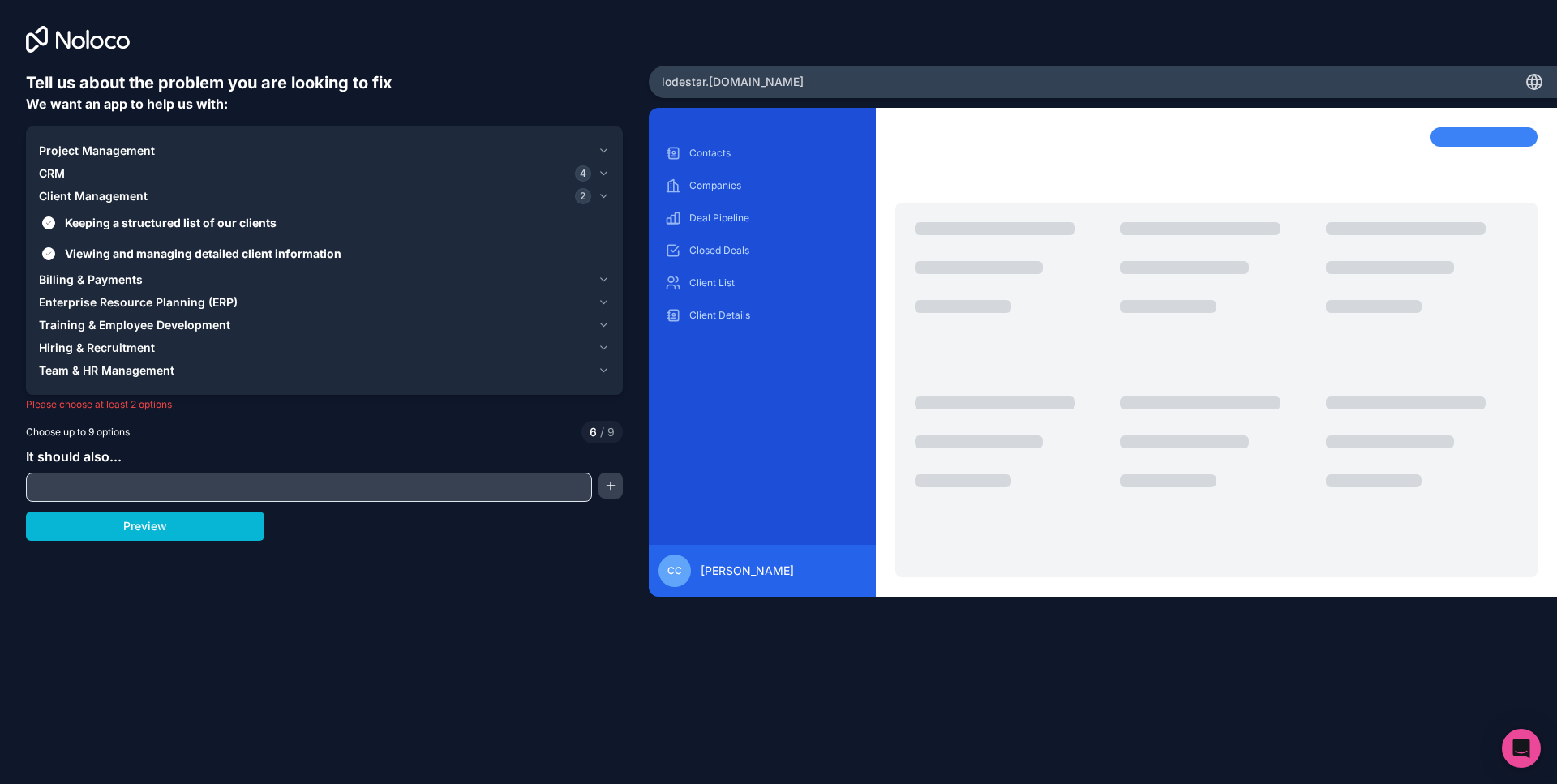
click at [109, 269] on button "Billing & Payments" at bounding box center [324, 280] width 570 height 22
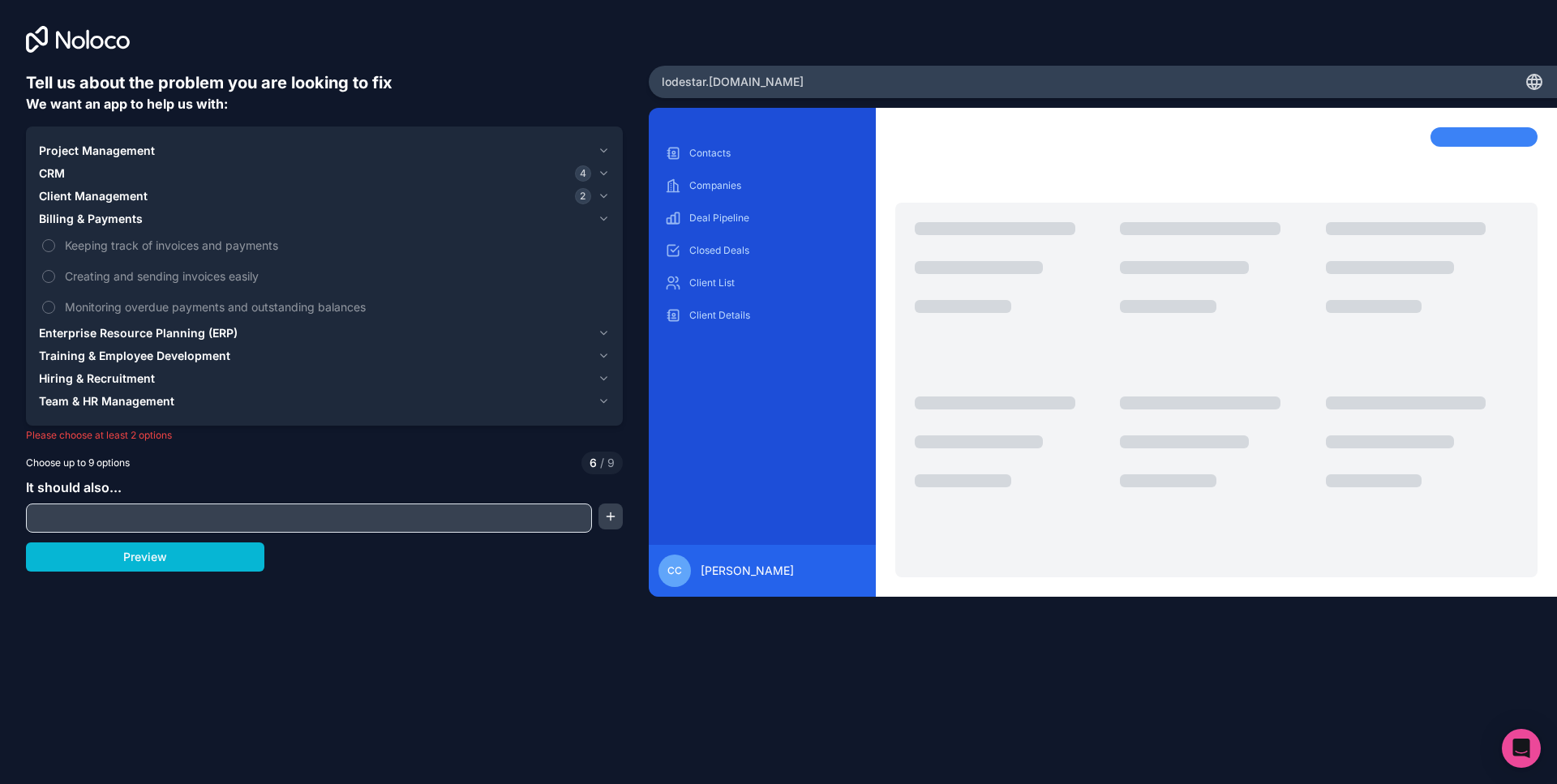
click at [108, 325] on span "Enterprise Resource Planning (ERP)" at bounding box center [138, 333] width 199 height 16
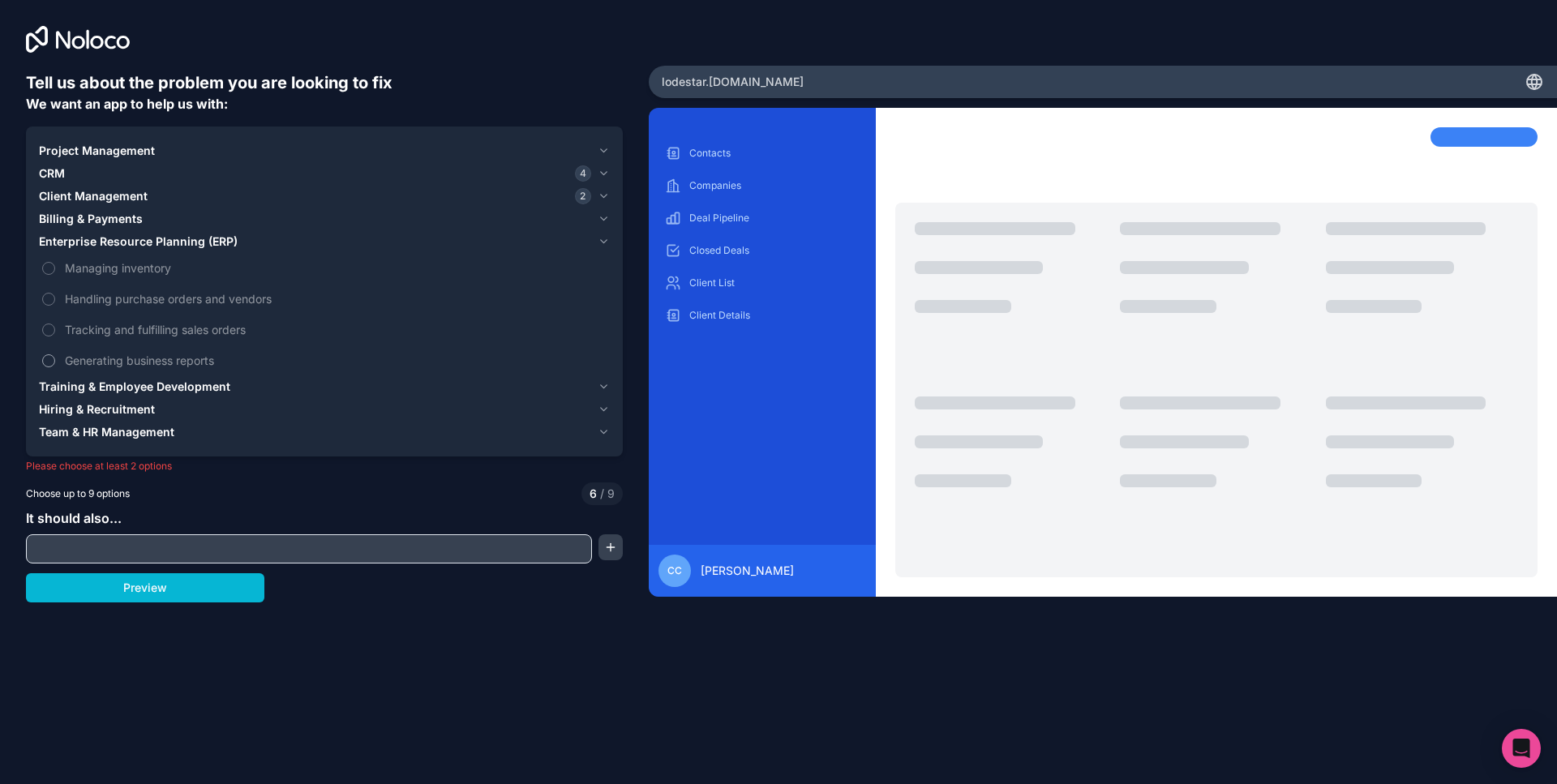
click at [118, 370] on label "Generating business reports" at bounding box center [324, 360] width 570 height 30
click at [55, 367] on button "Generating business reports" at bounding box center [48, 360] width 13 height 13
click at [116, 409] on span "Hiring & Recruitment" at bounding box center [97, 409] width 116 height 16
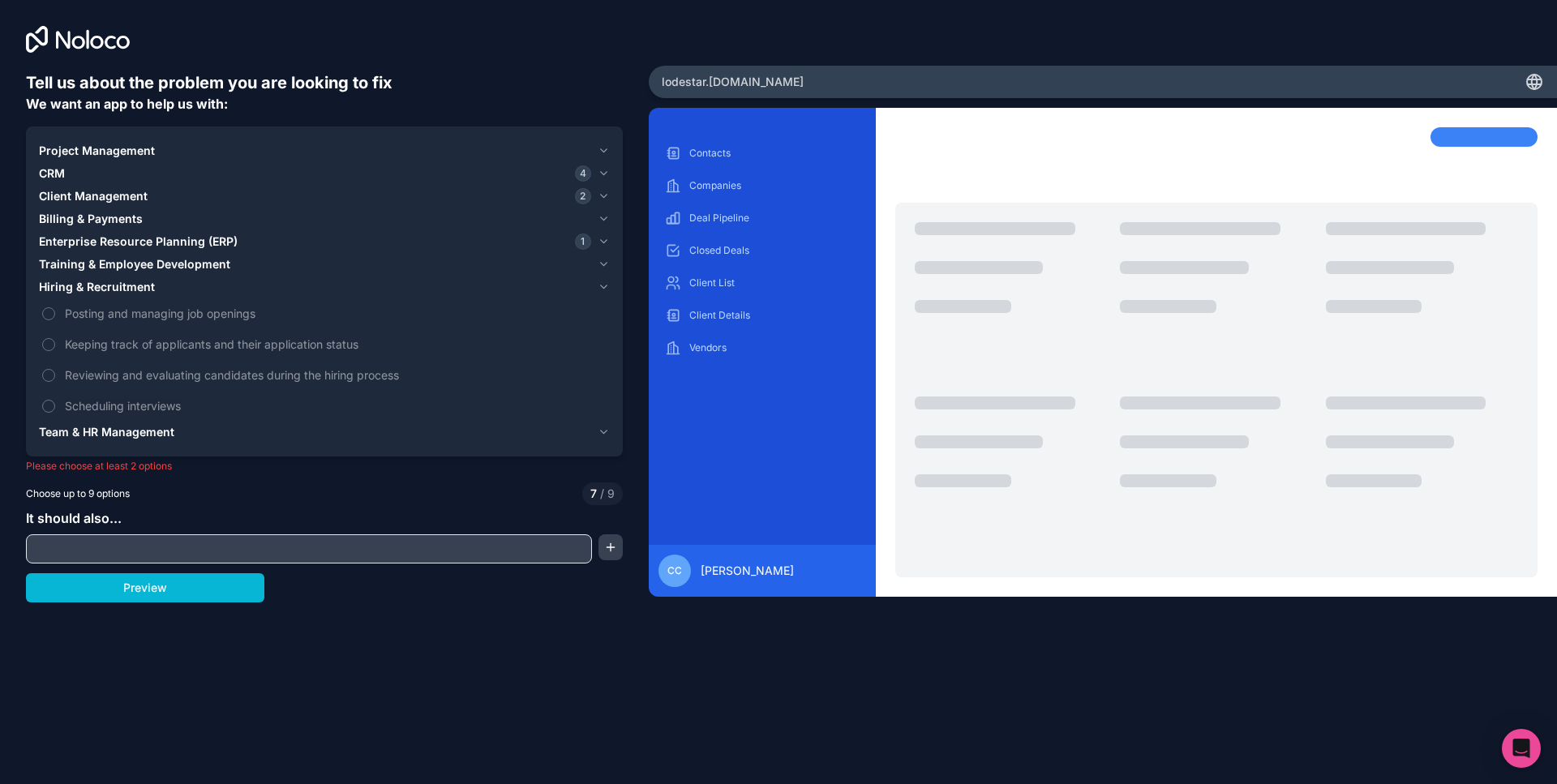
drag, startPoint x: 111, startPoint y: 429, endPoint x: 112, endPoint y: 417, distance: 12.0
click at [111, 429] on span "Team & HR Management" at bounding box center [107, 431] width 136 height 16
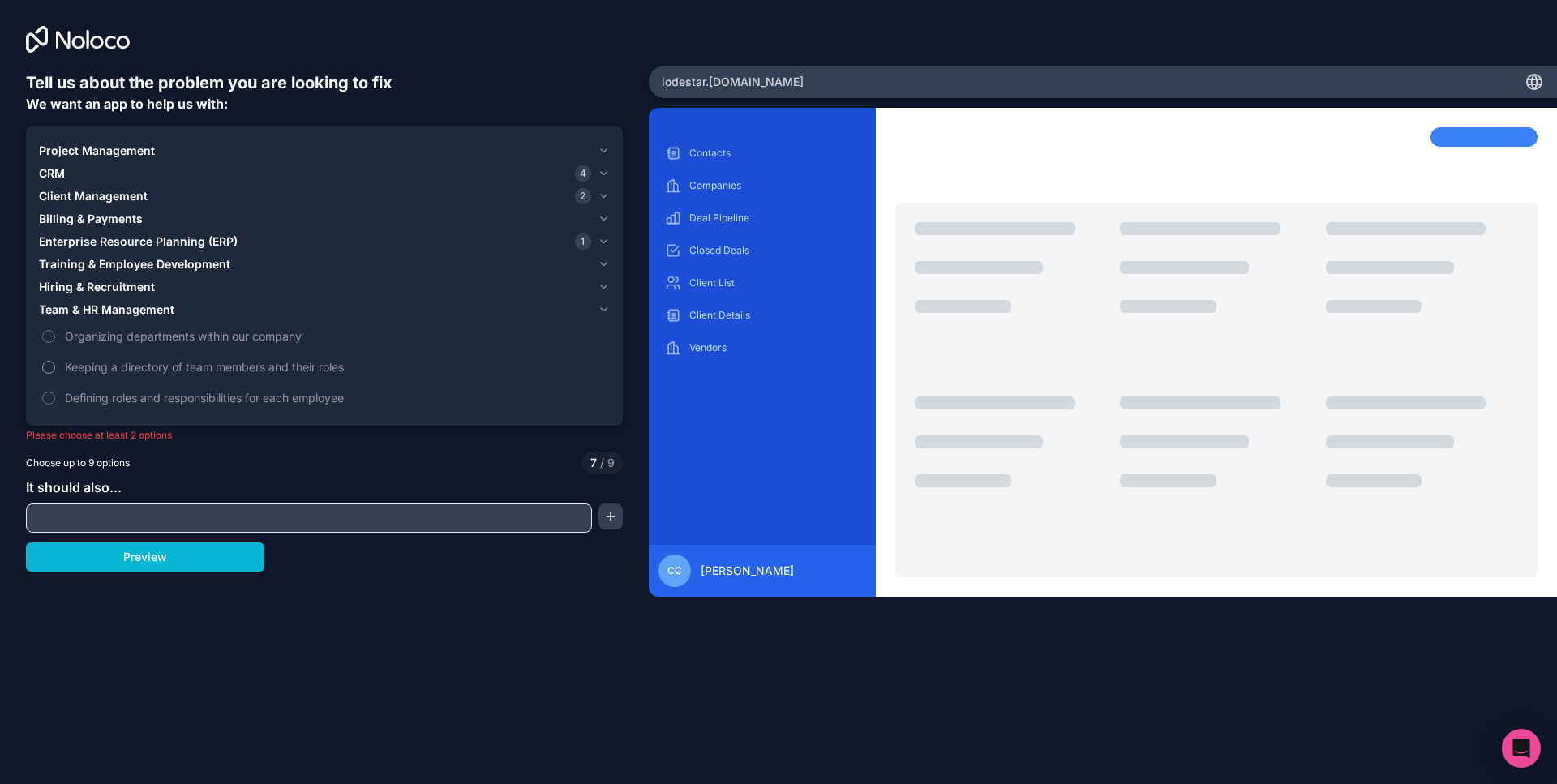
drag, startPoint x: 105, startPoint y: 332, endPoint x: 117, endPoint y: 357, distance: 27.7
click at [105, 333] on span "Organizing departments within our company" at bounding box center [335, 336] width 542 height 17
click at [55, 333] on button "Organizing departments within our company" at bounding box center [48, 336] width 13 height 13
click at [117, 357] on label "Keeping a directory of team members and their roles" at bounding box center [324, 367] width 570 height 30
click at [55, 360] on button "Keeping a directory of team members and their roles" at bounding box center [48, 367] width 13 height 13
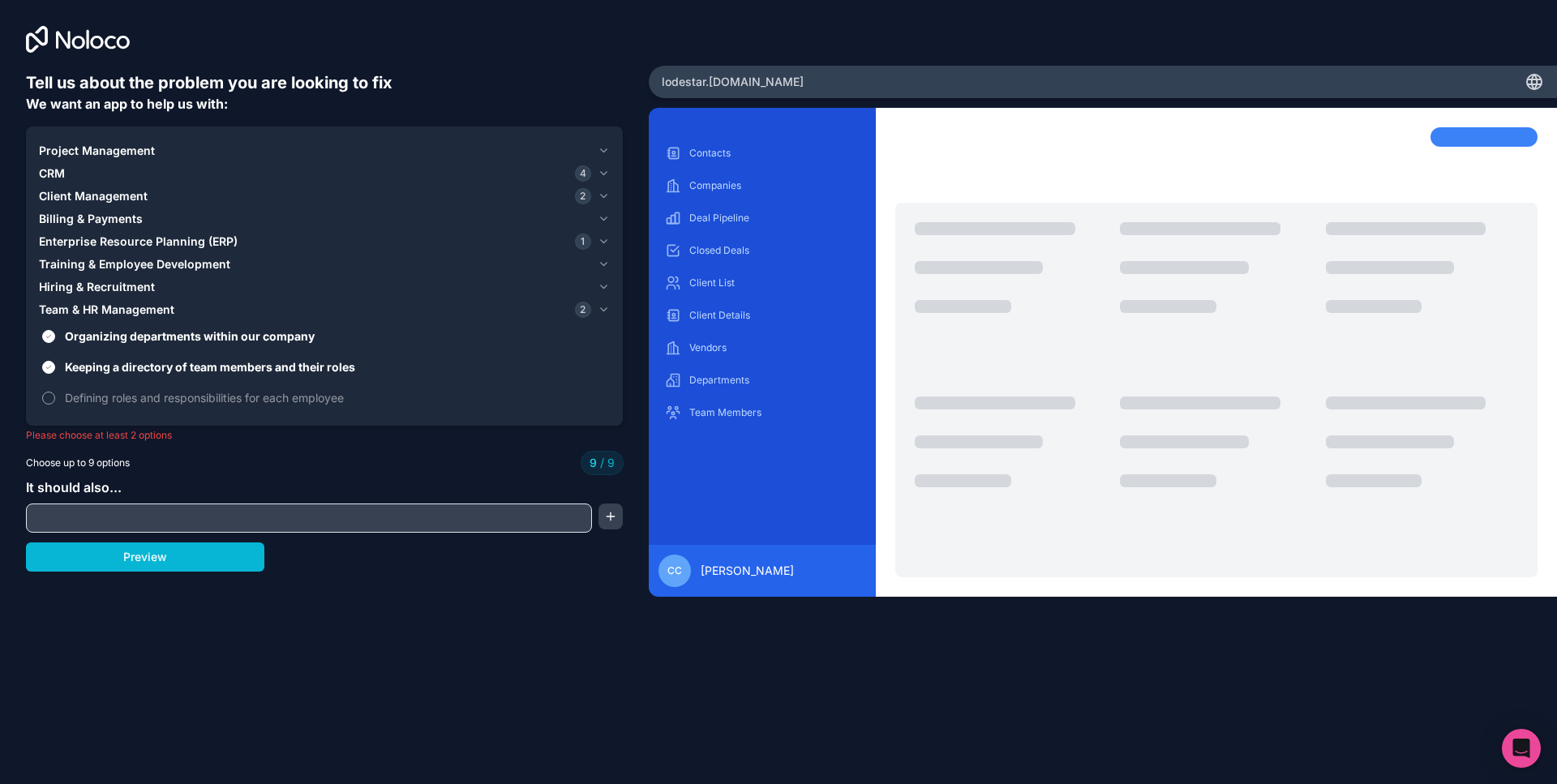
click at [127, 389] on span "Defining roles and responsibilities for each employee" at bounding box center [335, 398] width 542 height 17
click at [131, 398] on span "Defining roles and responsibilities for each employee" at bounding box center [335, 398] width 542 height 17
click at [75, 400] on span "Defining roles and responsibilities for each employee" at bounding box center [335, 398] width 542 height 17
click at [32, 397] on div "Project Management CRM 4 Client Management 2 Billing & Payments Enterprise Reso…" at bounding box center [324, 276] width 596 height 299
click at [50, 372] on button "Keeping a directory of team members and their roles" at bounding box center [48, 367] width 13 height 13
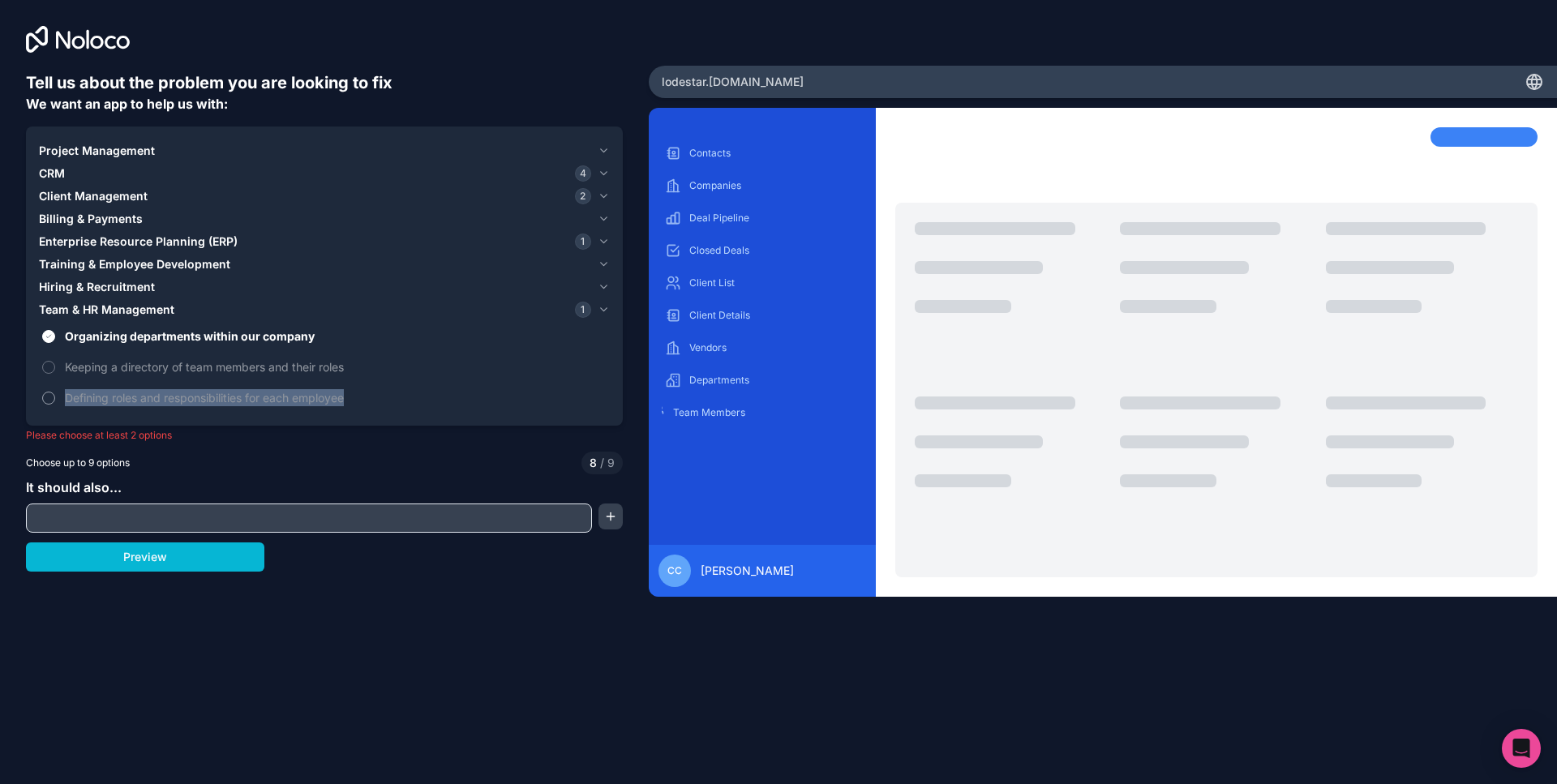
drag, startPoint x: 59, startPoint y: 406, endPoint x: 59, endPoint y: 397, distance: 9.0
click at [59, 405] on label "Defining roles and responsibilities for each employee" at bounding box center [324, 398] width 570 height 30
click at [55, 405] on button "Defining roles and responsibilities for each employee" at bounding box center [48, 399] width 13 height 13
click at [59, 397] on label "Defining roles and responsibilities for each employee" at bounding box center [324, 398] width 570 height 30
click at [55, 397] on button "Defining roles and responsibilities for each employee" at bounding box center [48, 399] width 13 height 13
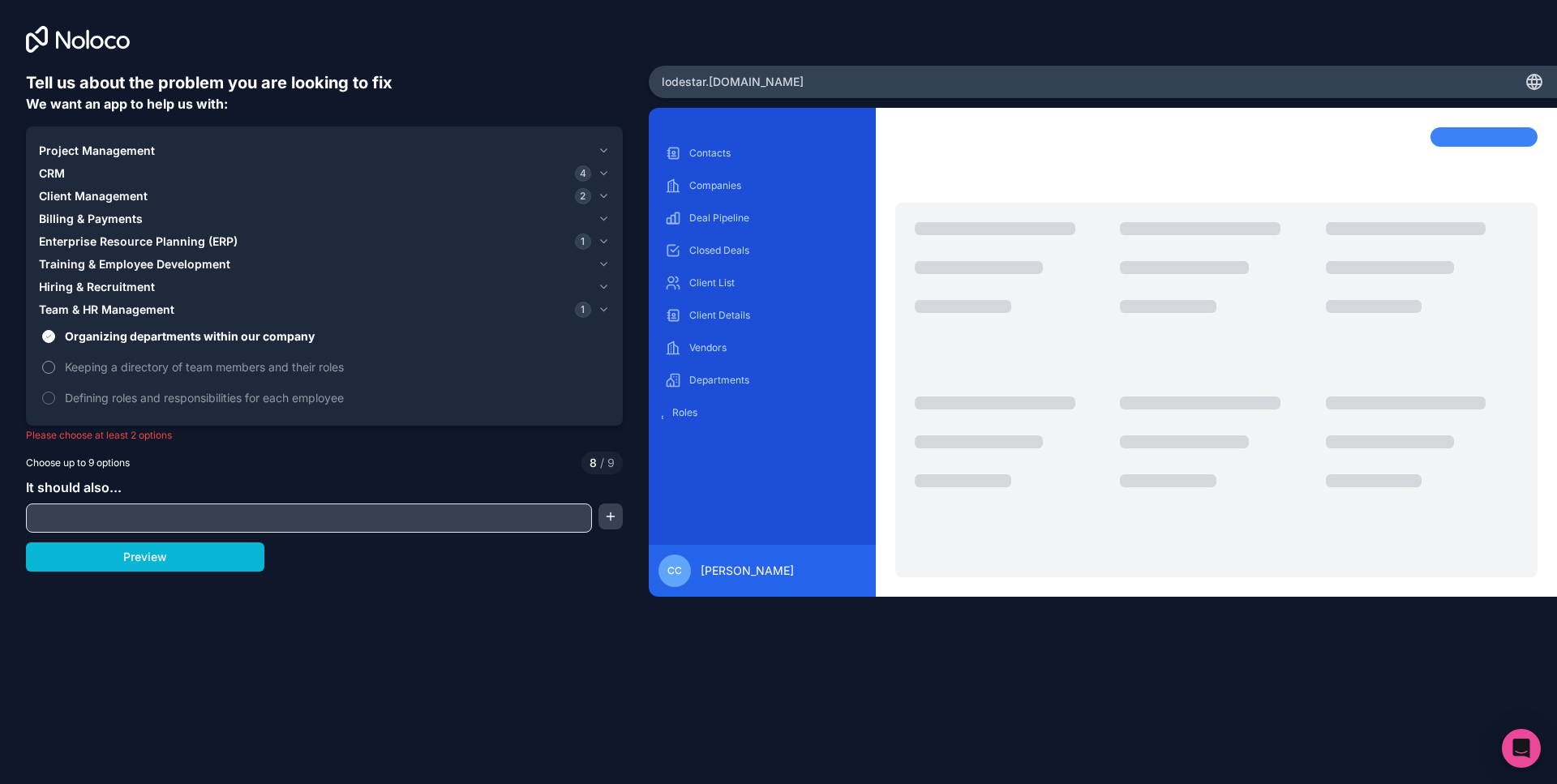
click at [51, 377] on label "Keeping a directory of team members and their roles" at bounding box center [324, 367] width 570 height 30
click at [51, 373] on button "Keeping a directory of team members and their roles" at bounding box center [48, 367] width 13 height 13
click at [51, 376] on label "Keeping a directory of team members and their roles" at bounding box center [324, 367] width 570 height 30
click at [51, 373] on button "Keeping a directory of team members and their roles" at bounding box center [48, 367] width 13 height 13
click at [52, 352] on label "Keeping a directory of team members and their roles" at bounding box center [324, 367] width 570 height 30
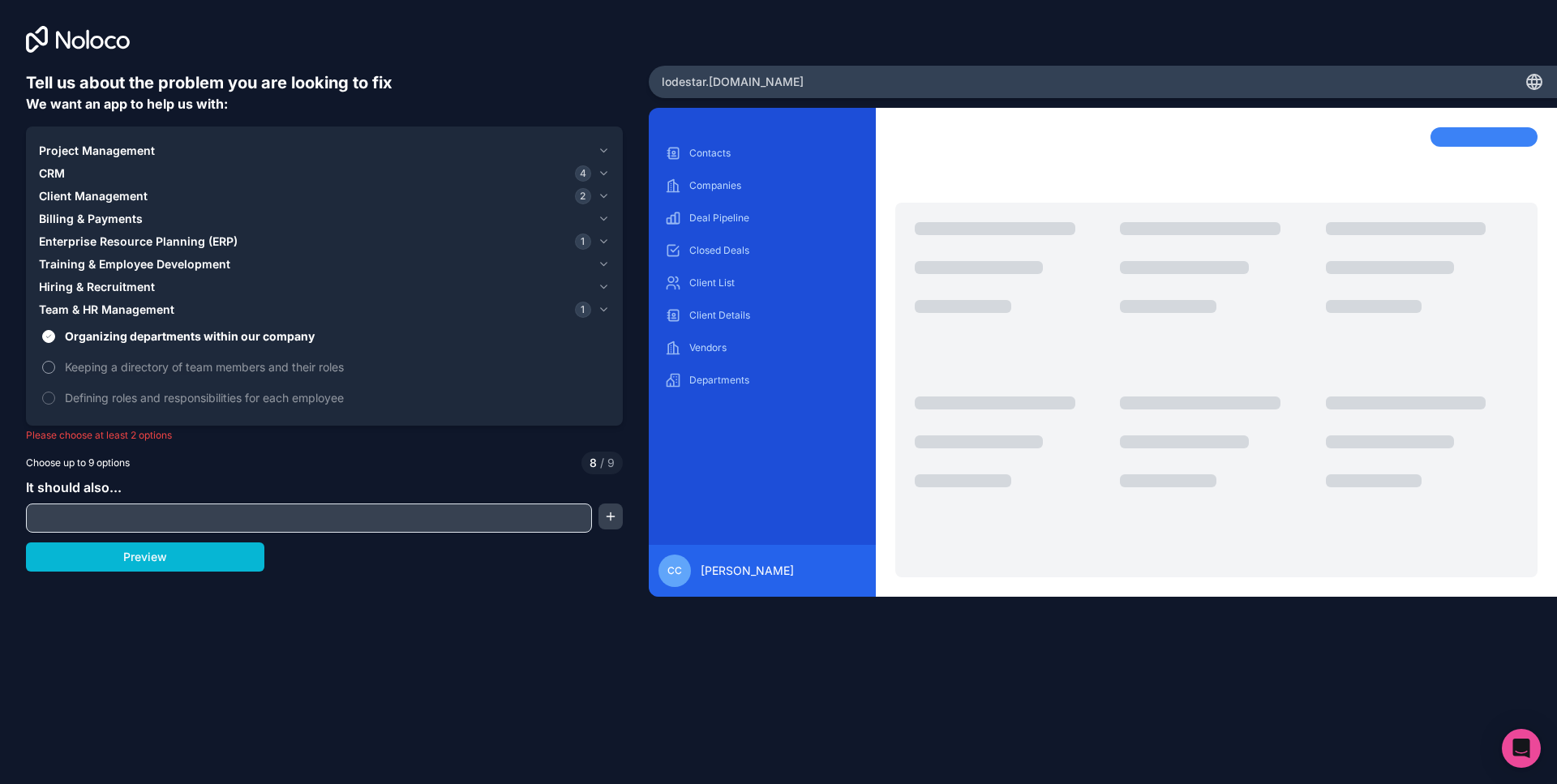
click at [52, 360] on button "Keeping a directory of team members and their roles" at bounding box center [48, 367] width 13 height 13
click at [50, 369] on button "Keeping a directory of team members and their roles" at bounding box center [48, 367] width 13 height 13
click at [49, 335] on button "Organizing departments within our company" at bounding box center [48, 336] width 13 height 13
click at [137, 559] on button "Preview" at bounding box center [145, 556] width 239 height 29
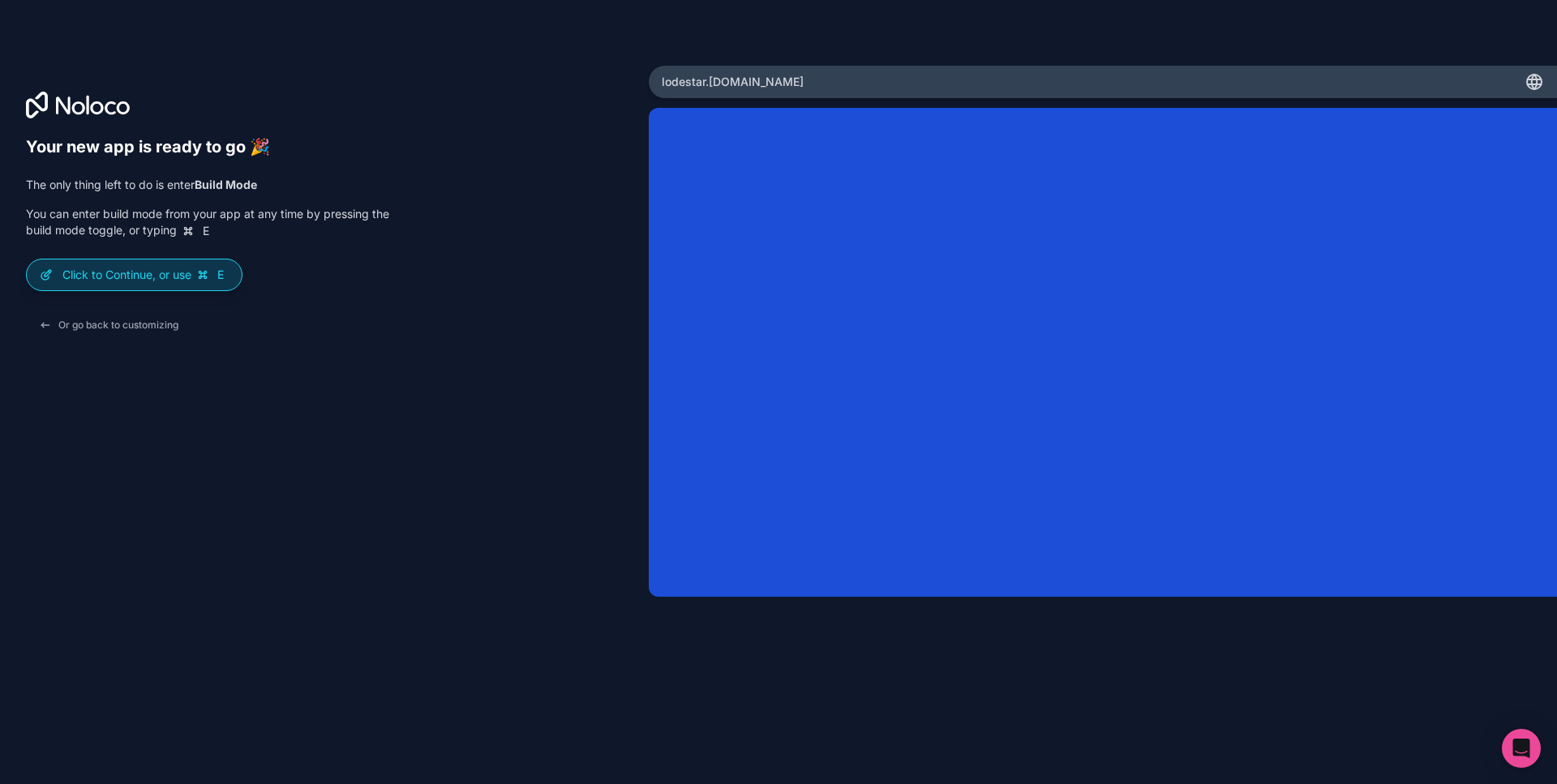
click at [131, 270] on p "Click to Continue, or use E" at bounding box center [145, 274] width 166 height 16
